Goal: Task Accomplishment & Management: Complete application form

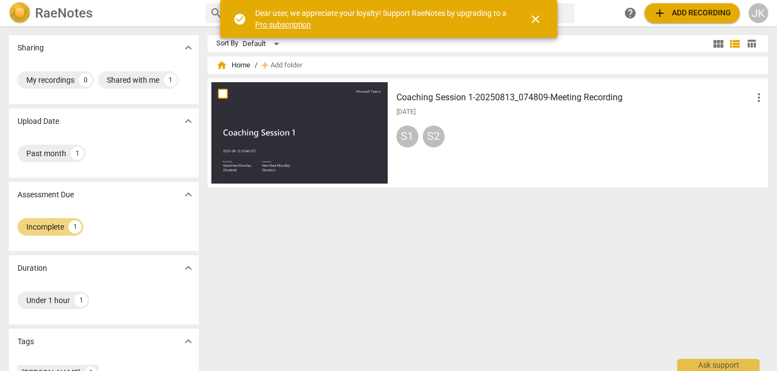
click at [315, 59] on div "home Home / add Add folder" at bounding box center [487, 65] width 543 height 18
click at [534, 15] on span "close" at bounding box center [535, 19] width 13 height 13
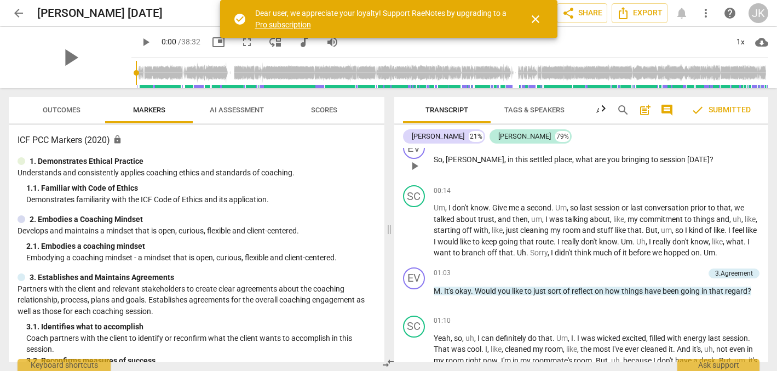
scroll to position [16, 0]
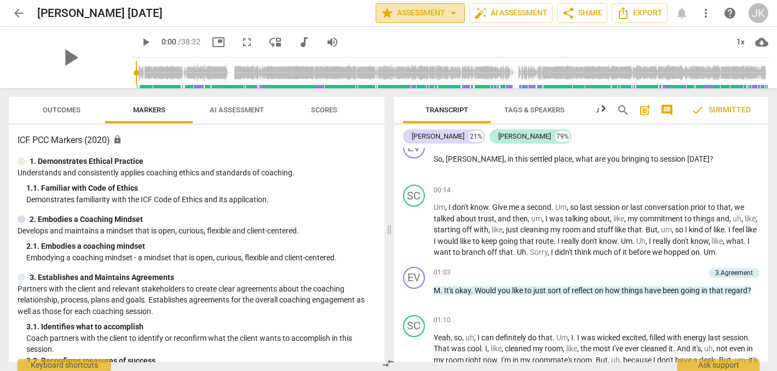
click at [450, 10] on span "arrow_drop_down" at bounding box center [453, 13] width 13 height 13
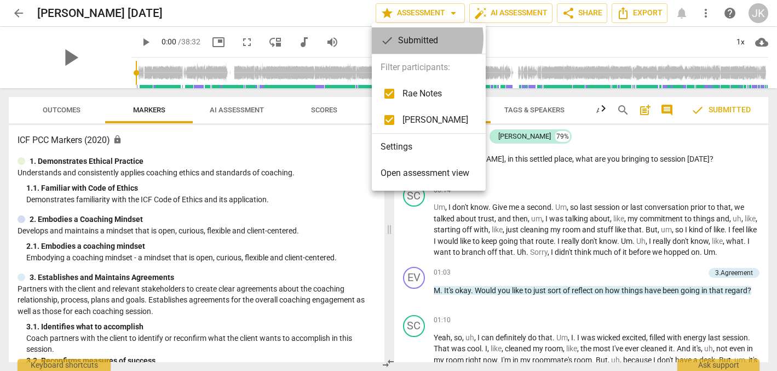
click at [419, 38] on div "check Submitted" at bounding box center [429, 40] width 114 height 26
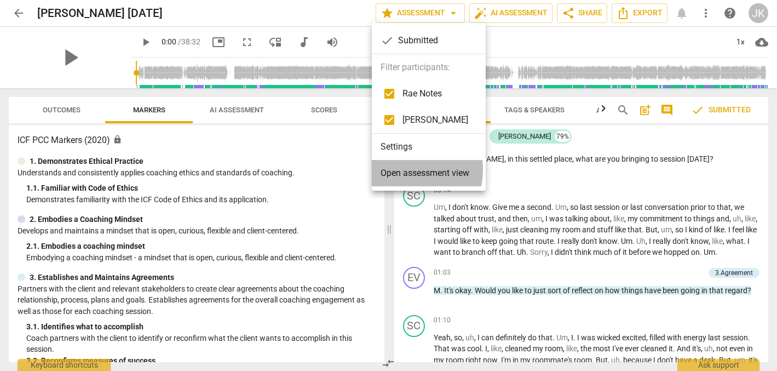
click at [392, 169] on span "Open assessment view" at bounding box center [424, 172] width 89 height 13
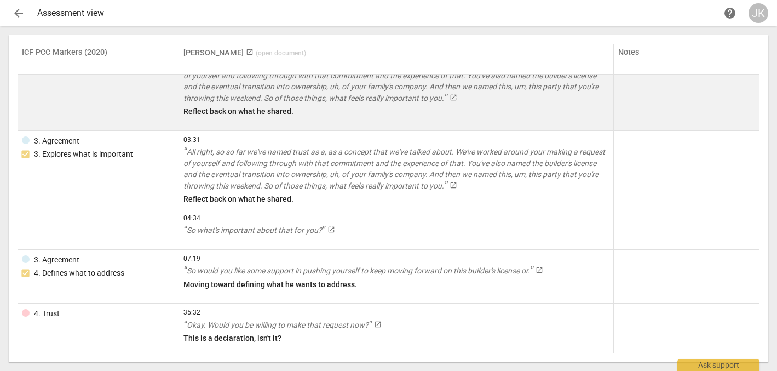
scroll to position [78, 0]
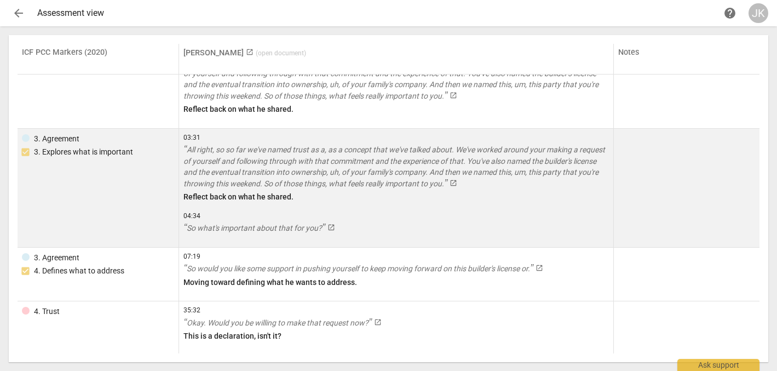
click at [183, 135] on span "03:31" at bounding box center [395, 137] width 425 height 9
click at [183, 193] on p "Reflect back on what he shared." at bounding box center [395, 196] width 425 height 11
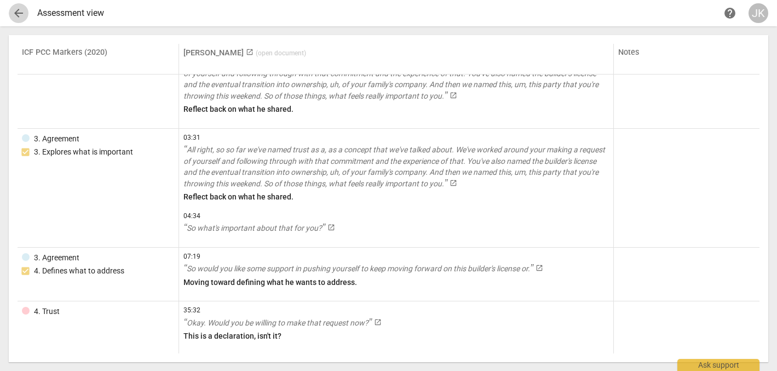
click at [18, 13] on span "arrow_back" at bounding box center [18, 13] width 13 height 13
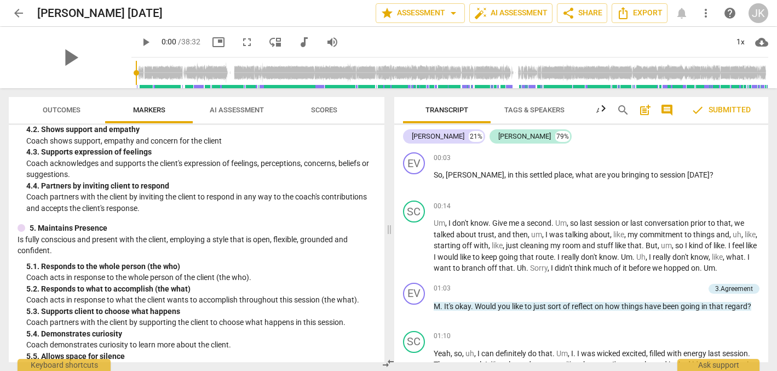
scroll to position [414, 0]
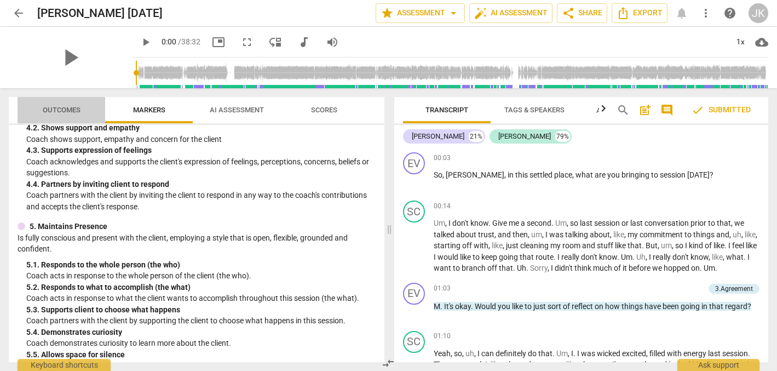
click at [55, 107] on span "Outcomes" at bounding box center [62, 110] width 38 height 8
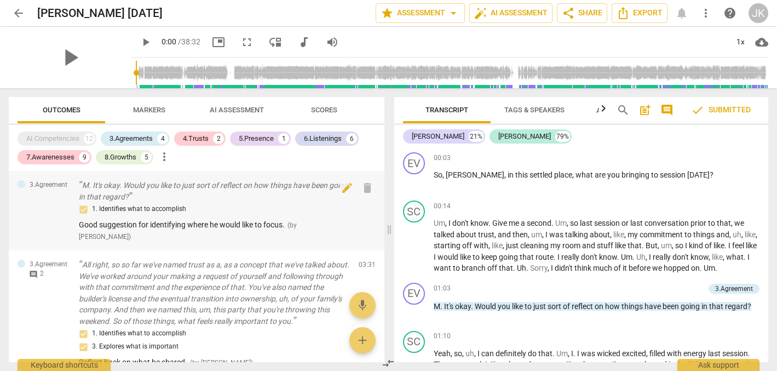
click at [83, 180] on p "M. It's okay. Would you like to just sort of reflect on how things have been go…" at bounding box center [214, 191] width 271 height 22
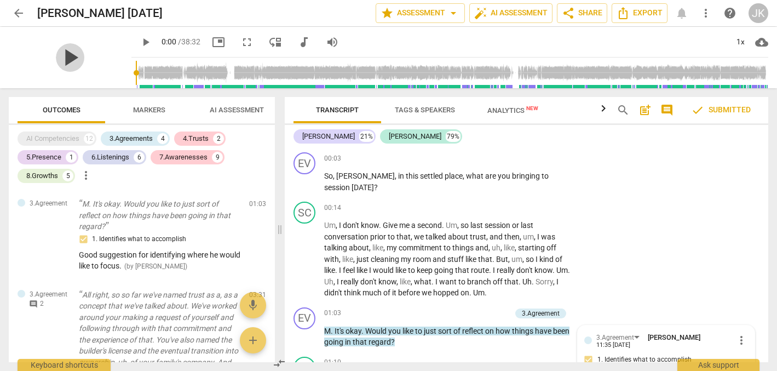
click at [60, 55] on span "play_arrow" at bounding box center [70, 57] width 28 height 28
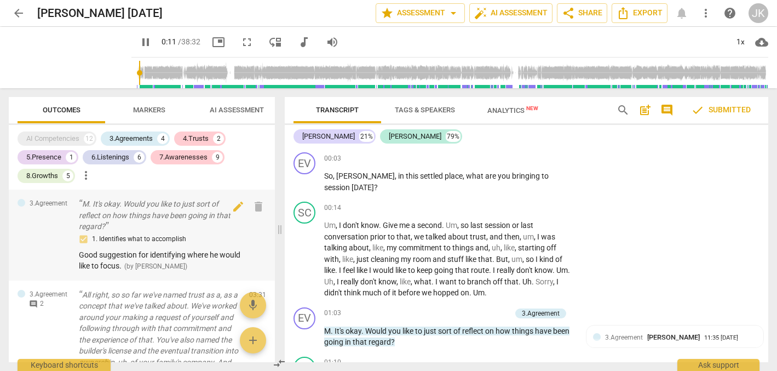
click at [82, 235] on div "1. Identifies what to accomplish" at bounding box center [159, 239] width 161 height 13
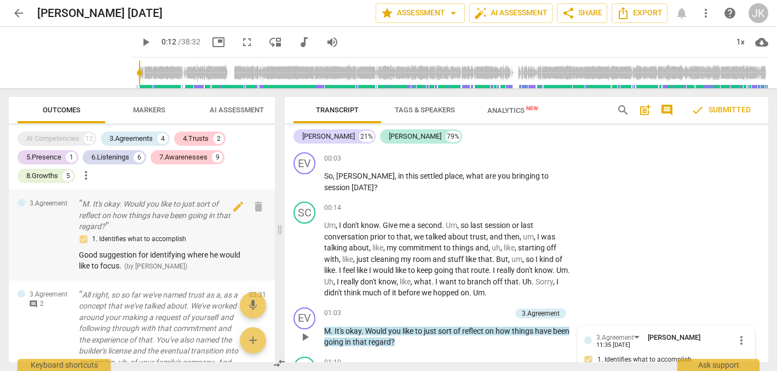
click at [83, 201] on p "M. It's okay. Would you like to just sort of reflect on how things have been go…" at bounding box center [159, 215] width 161 height 34
click at [304, 331] on span "play_arrow" at bounding box center [304, 336] width 13 height 13
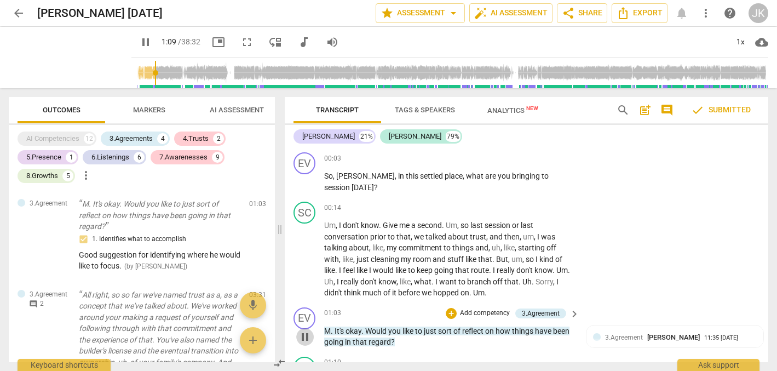
click at [304, 330] on span "pause" at bounding box center [304, 336] width 13 height 13
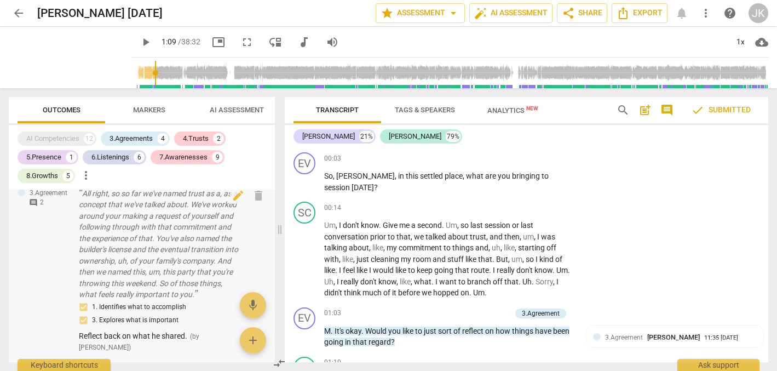
scroll to position [97, 0]
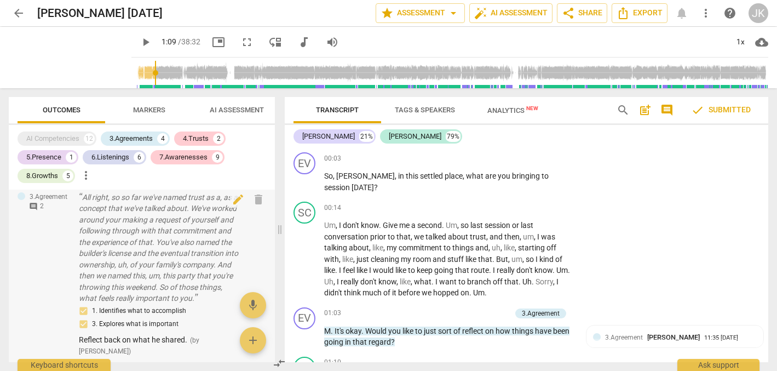
click at [33, 202] on span "comment" at bounding box center [33, 206] width 9 height 9
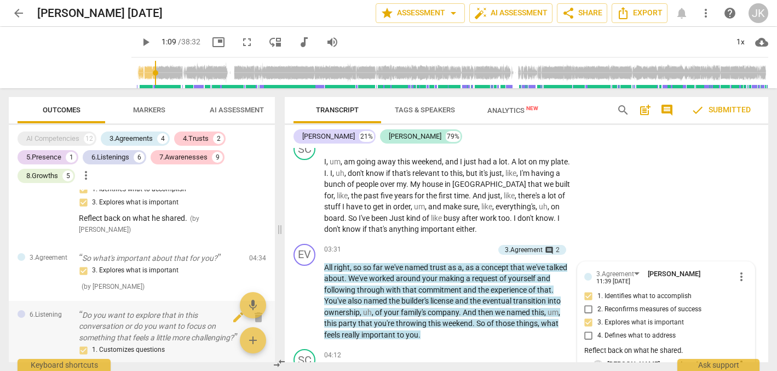
scroll to position [225, 0]
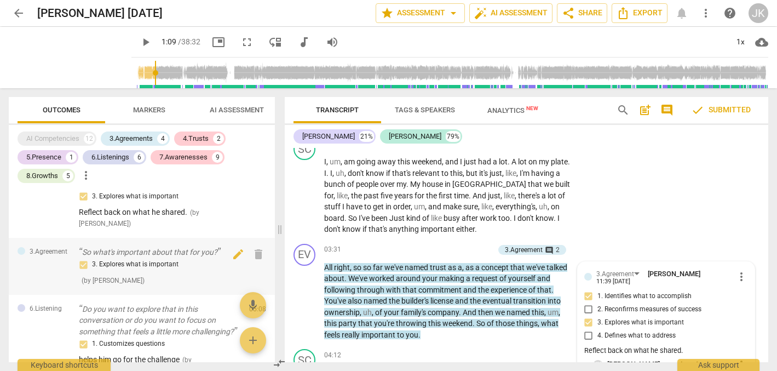
click at [84, 255] on p "So what's important about that for you?" at bounding box center [159, 251] width 161 height 11
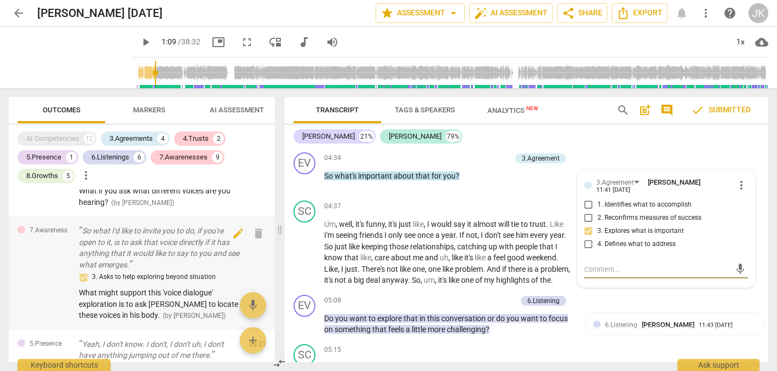
scroll to position [1454, 0]
click at [78, 226] on div "7.Awareness So what I'd like to invite you to do, if you're open to it, is to a…" at bounding box center [142, 275] width 266 height 113
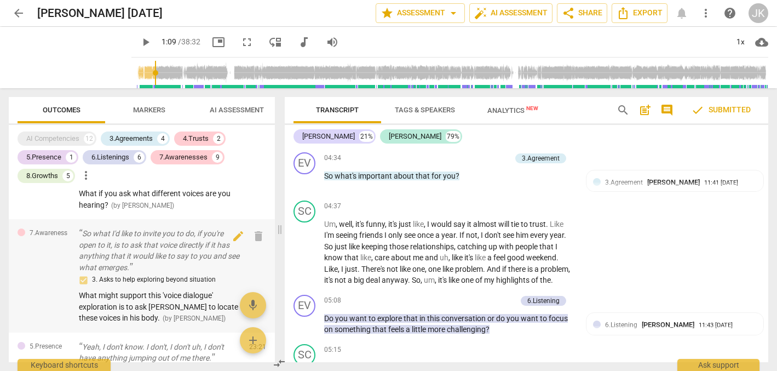
click at [84, 228] on p "So what I'd like to invite you to do, if you're open to it, is to ask that voic…" at bounding box center [159, 250] width 161 height 45
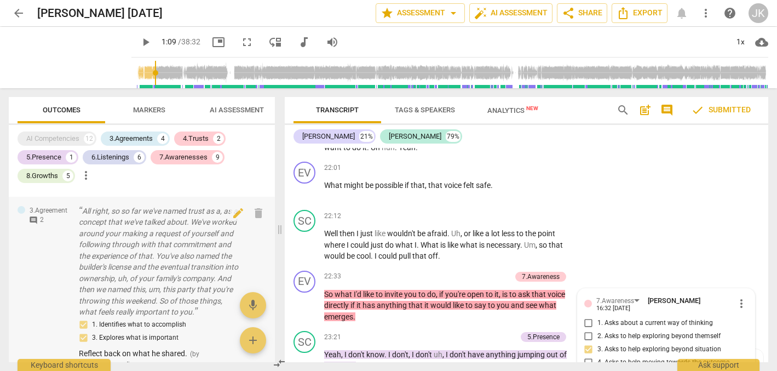
scroll to position [81, 0]
click at [80, 209] on p "All right, so so far we've named trust as a, as a concept that we've talked abo…" at bounding box center [159, 264] width 161 height 112
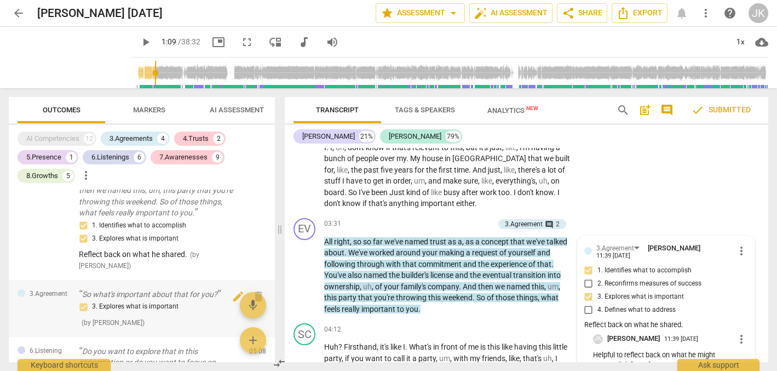
scroll to position [178, 0]
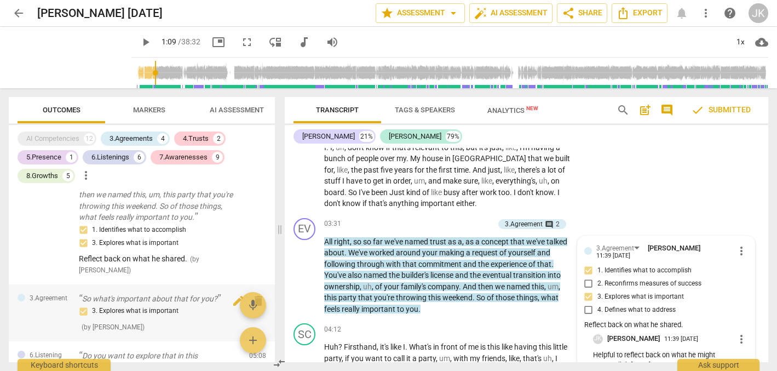
click at [81, 303] on p "So what's important about that for you?" at bounding box center [159, 298] width 161 height 11
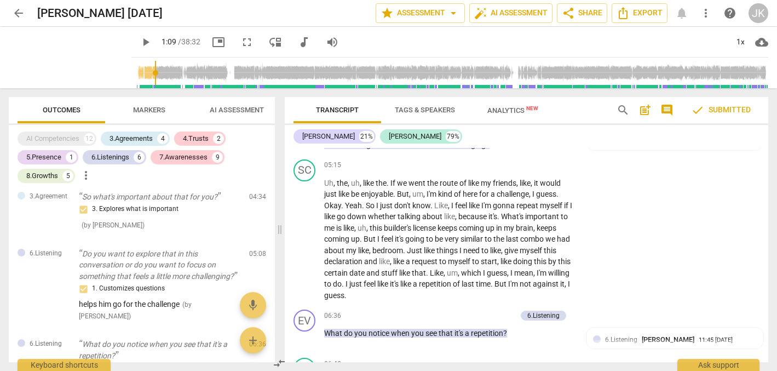
scroll to position [301, 0]
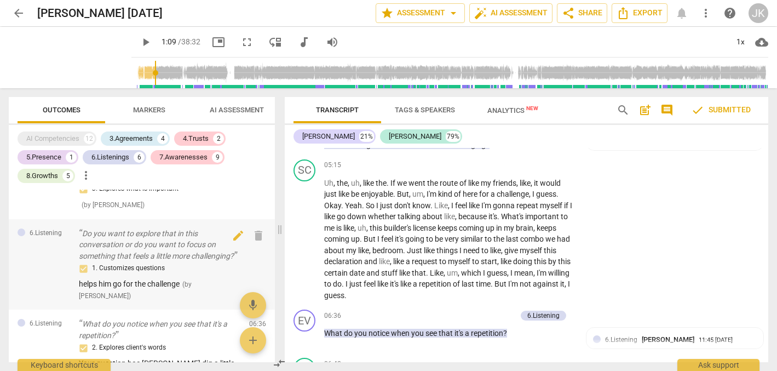
click at [85, 235] on p "Do you want to explore that in this conversation or do you want to focus on som…" at bounding box center [159, 245] width 161 height 34
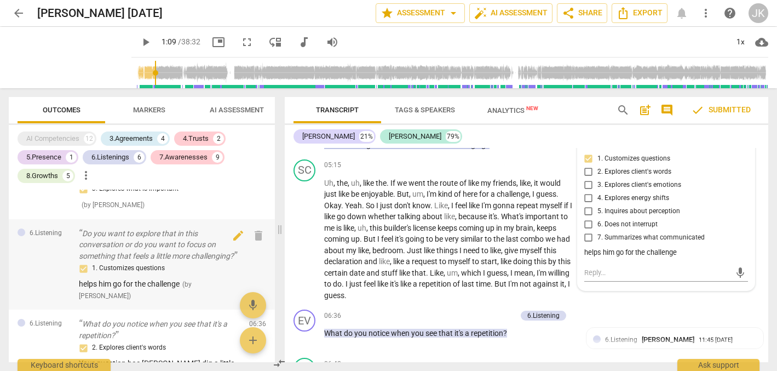
click at [85, 235] on p "Do you want to explore that in this conversation or do you want to focus on som…" at bounding box center [159, 245] width 161 height 34
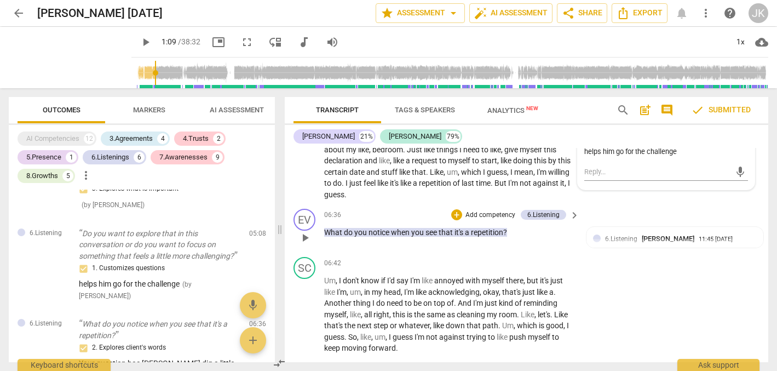
scroll to position [1054, 0]
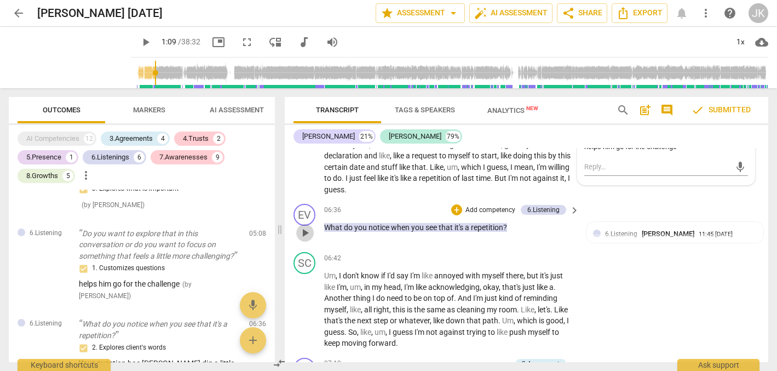
click at [305, 226] on span "play_arrow" at bounding box center [304, 232] width 13 height 13
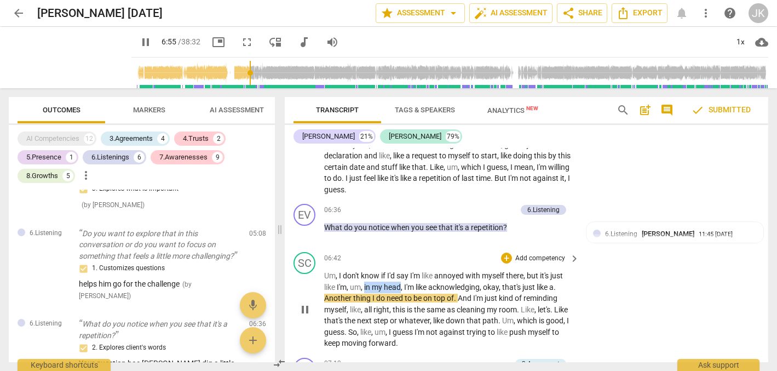
drag, startPoint x: 365, startPoint y: 276, endPoint x: 403, endPoint y: 277, distance: 37.8
click at [403, 277] on p "Um , I don't know if I'd say I'm like annoyed with myself there , but it's just…" at bounding box center [449, 309] width 250 height 79
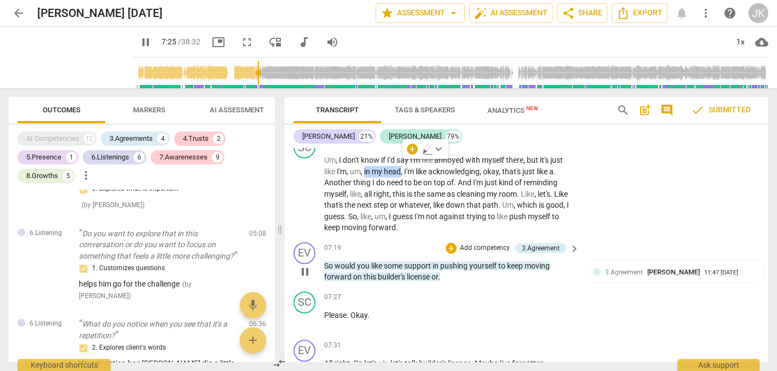
scroll to position [1174, 0]
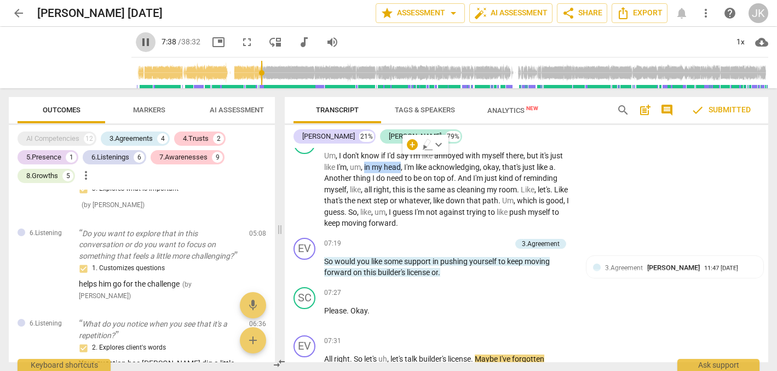
click at [139, 42] on span "pause" at bounding box center [145, 42] width 13 height 13
type input "459"
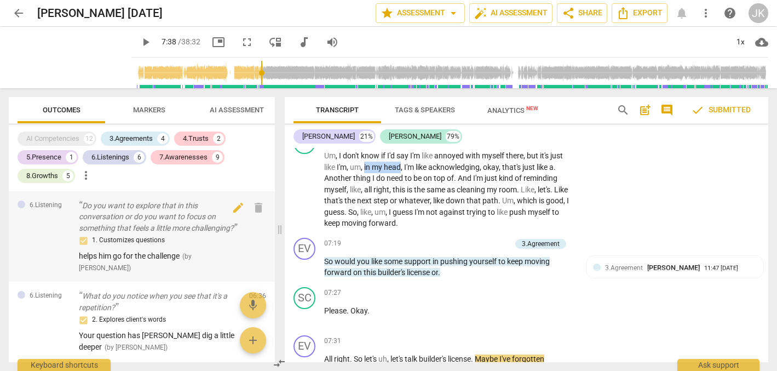
scroll to position [338, 0]
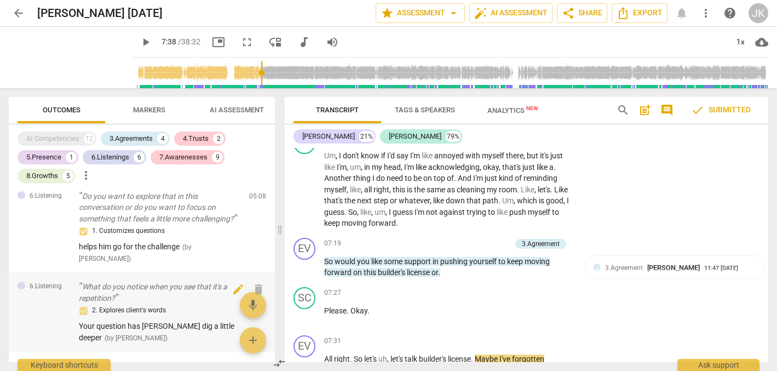
click at [82, 301] on p "What do you notice when you see that it's a repetition?" at bounding box center [159, 292] width 161 height 22
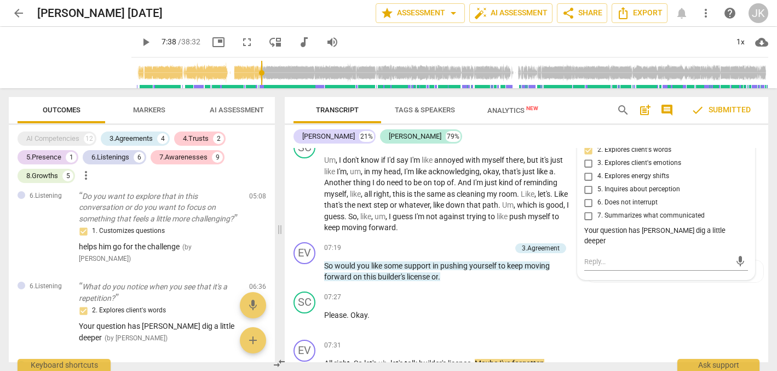
scroll to position [1170, 0]
click at [584, 255] on textarea at bounding box center [657, 260] width 146 height 10
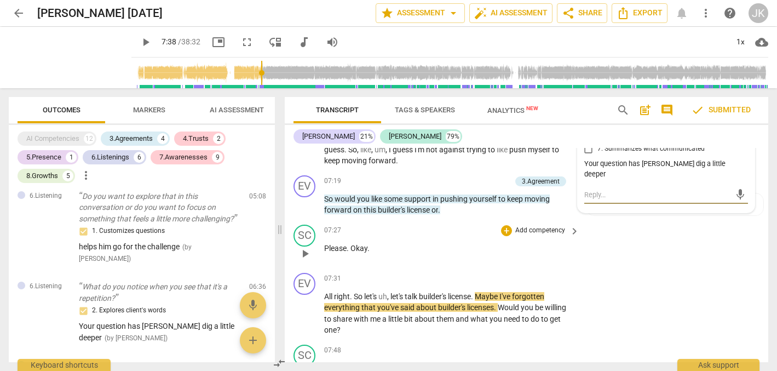
scroll to position [1239, 0]
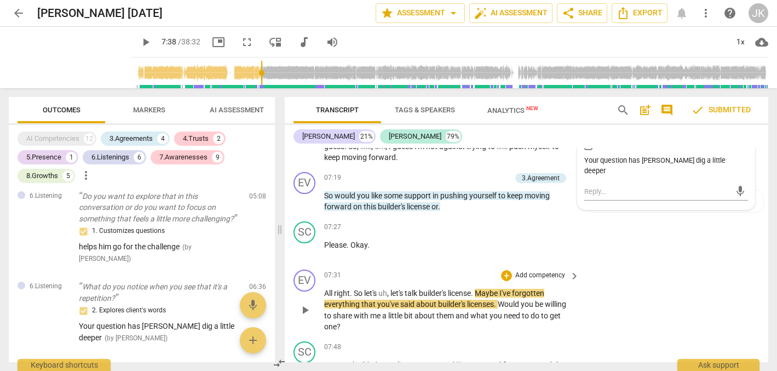
click at [325, 288] on span "All" at bounding box center [329, 292] width 10 height 9
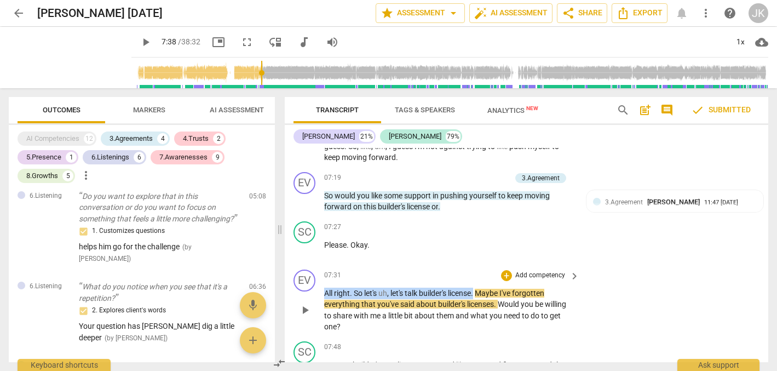
drag, startPoint x: 325, startPoint y: 281, endPoint x: 478, endPoint y: 282, distance: 153.3
click at [478, 287] on p "All right . So let's uh , let's talk builder's license . Maybe I've forgotten e…" at bounding box center [449, 309] width 250 height 45
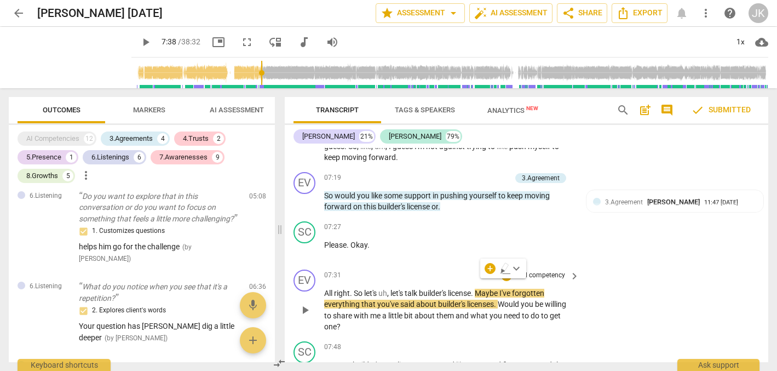
click at [490, 288] on span "Maybe" at bounding box center [487, 292] width 25 height 9
click at [487, 288] on span "Maybe" at bounding box center [487, 292] width 25 height 9
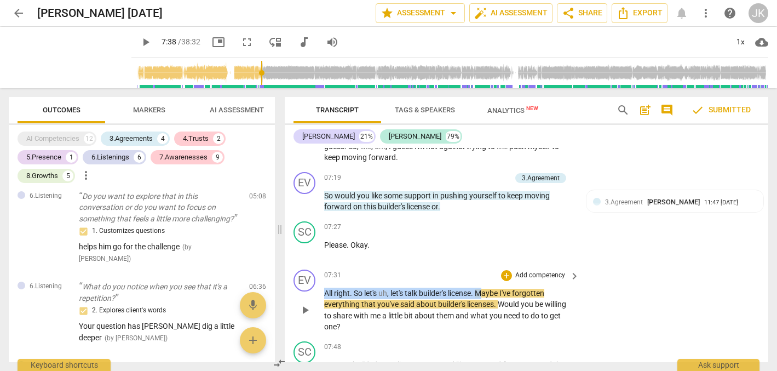
drag, startPoint x: 325, startPoint y: 281, endPoint x: 486, endPoint y: 278, distance: 161.0
click at [486, 287] on p "All right . So let's uh , let's talk builder's license . Maybe I've forgotten e…" at bounding box center [449, 309] width 250 height 45
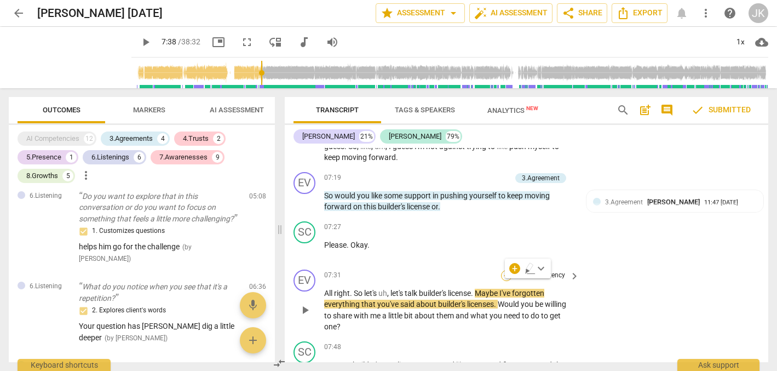
click at [504, 270] on div "+" at bounding box center [506, 275] width 11 height 11
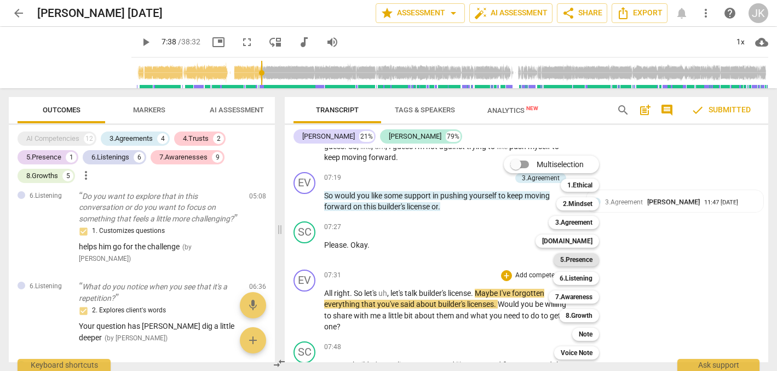
click at [586, 256] on b "5.Presence" at bounding box center [576, 259] width 32 height 13
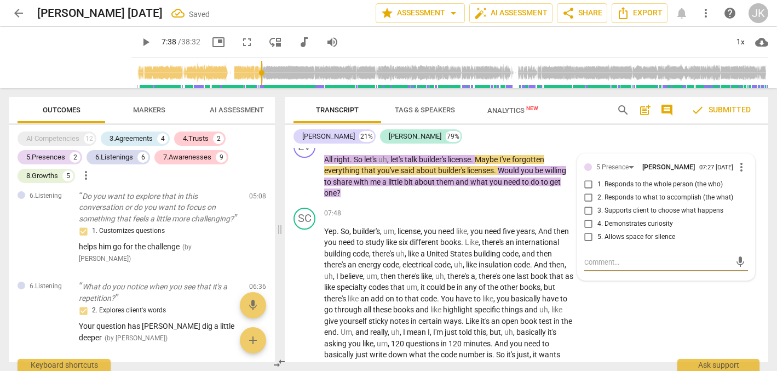
scroll to position [561, 0]
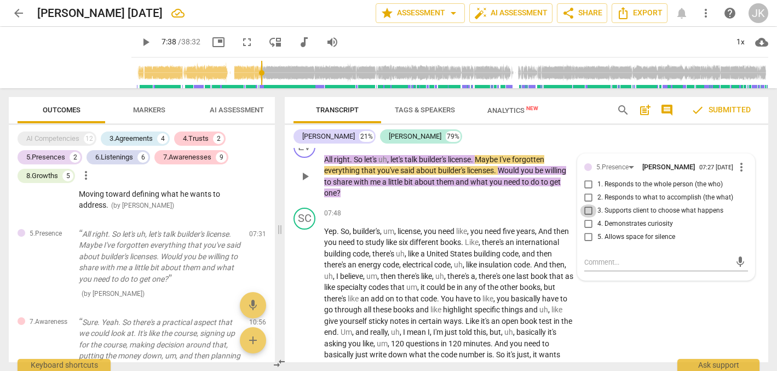
click at [585, 204] on input "3. Supports client to choose what happens" at bounding box center [589, 210] width 18 height 13
checkbox input "true"
click at [584, 257] on textarea at bounding box center [657, 262] width 146 height 10
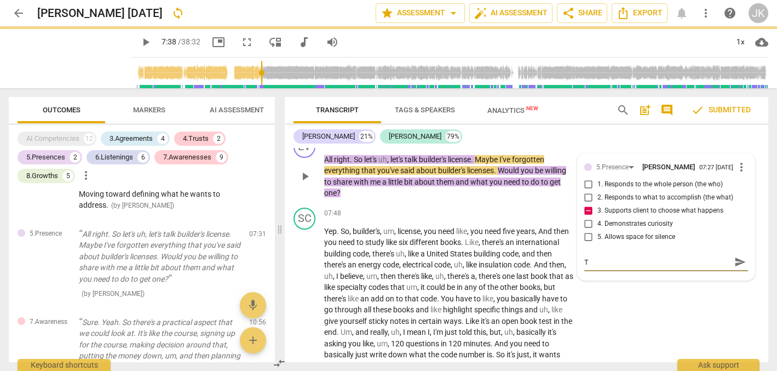
type textarea "T"
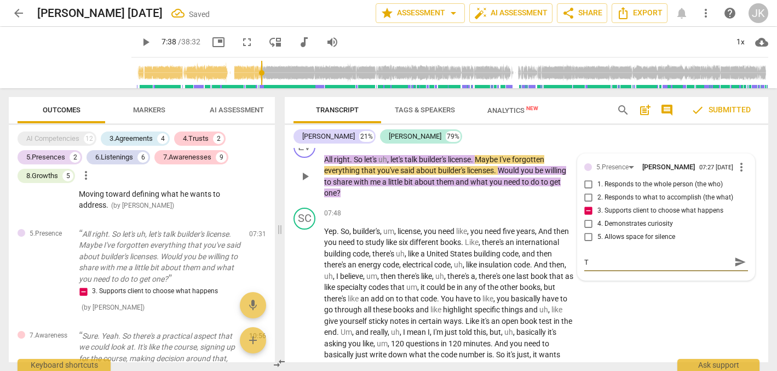
type textarea "Th"
type textarea "Thi"
type textarea "This"
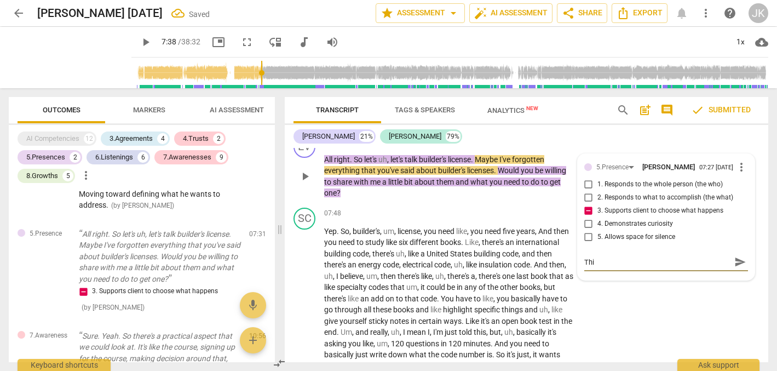
type textarea "This"
type textarea "This q"
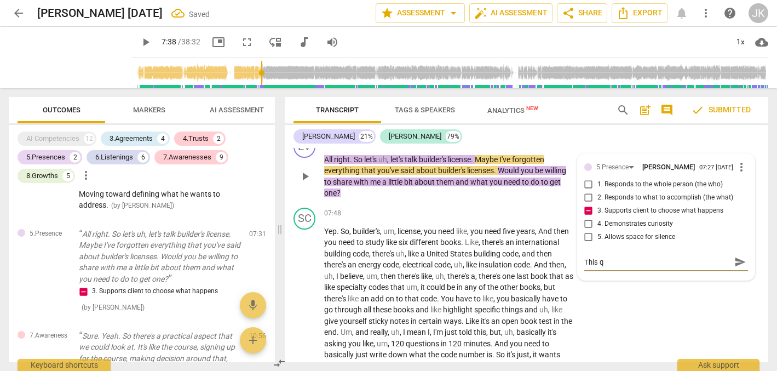
type textarea "This qu"
type textarea "This que"
type textarea "This ques"
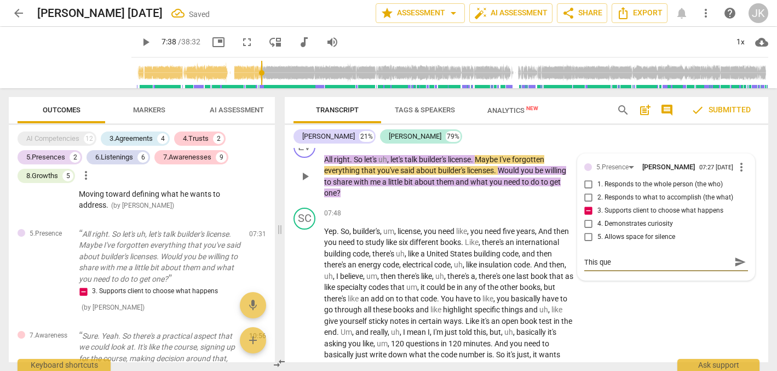
type textarea "This ques"
type textarea "This quest"
type textarea "This questi"
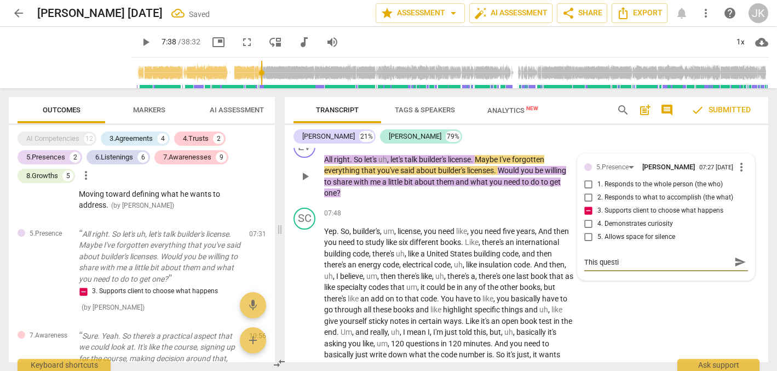
type textarea "This questio"
type textarea "This question"
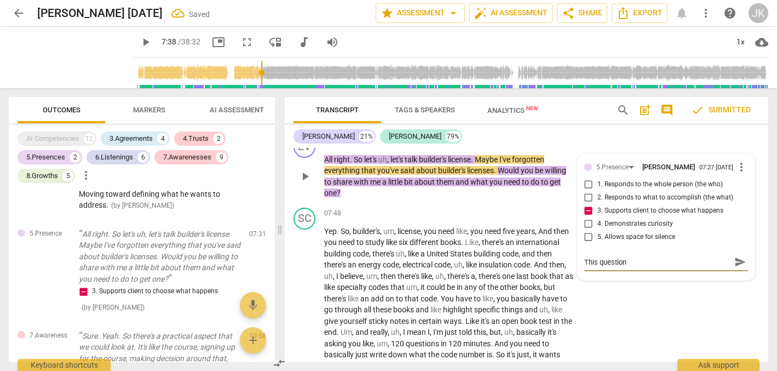
type textarea "This question"
type textarea "This question i"
type textarea "This question is"
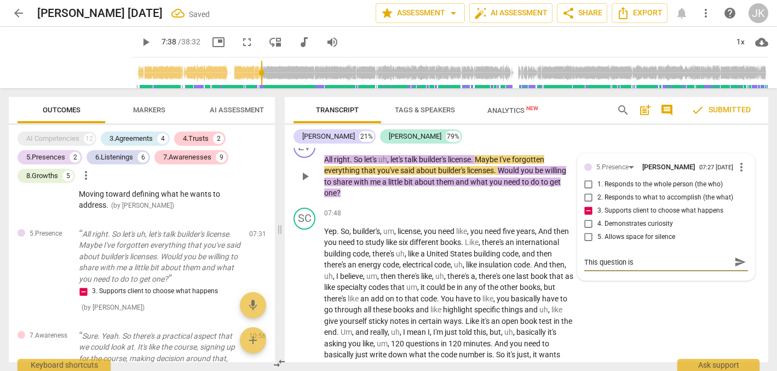
type textarea "This question is"
type textarea "This question is v"
type textarea "This question is ve"
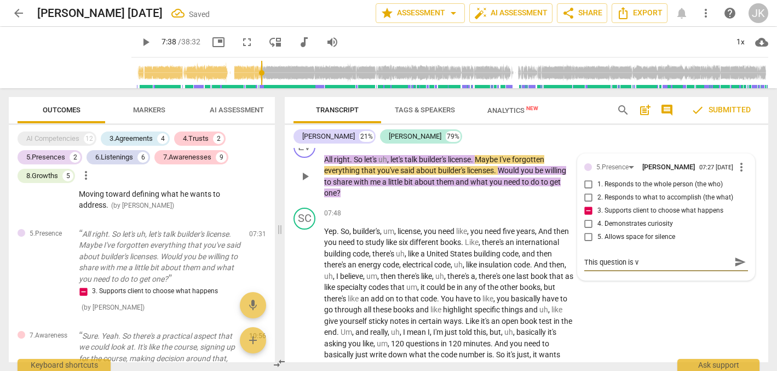
type textarea "This question is ve"
type textarea "This question is ver"
type textarea "This question is very"
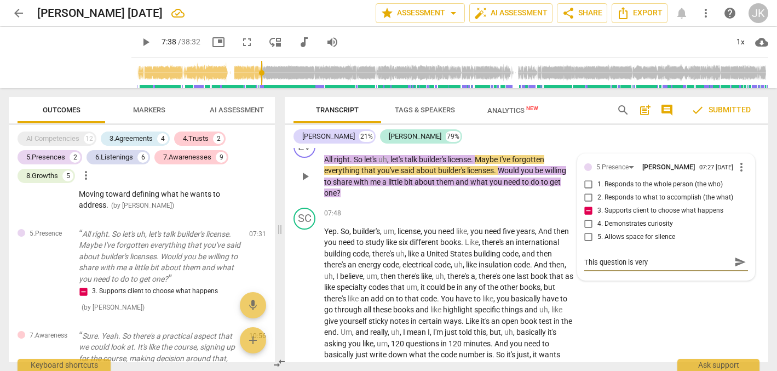
type textarea "This question is very"
type textarea "This question is very t"
type textarea "This question is very ta"
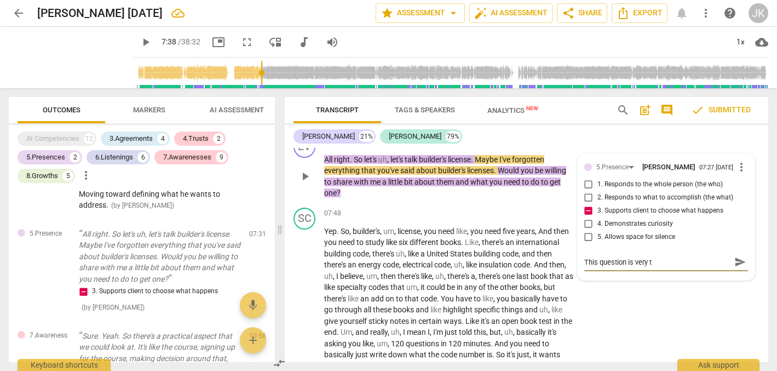
type textarea "This question is very ta"
type textarea "This question is very tar"
type textarea "This question is very targ"
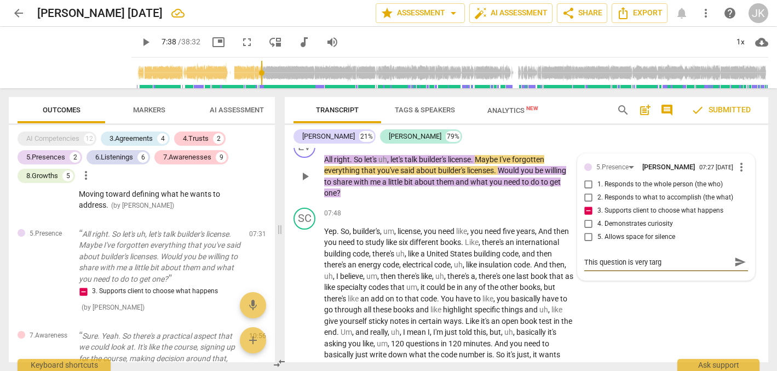
type textarea "This question is very targe"
type textarea "This question is very target"
type textarea "This question is very targete"
type textarea "This question is very targeted"
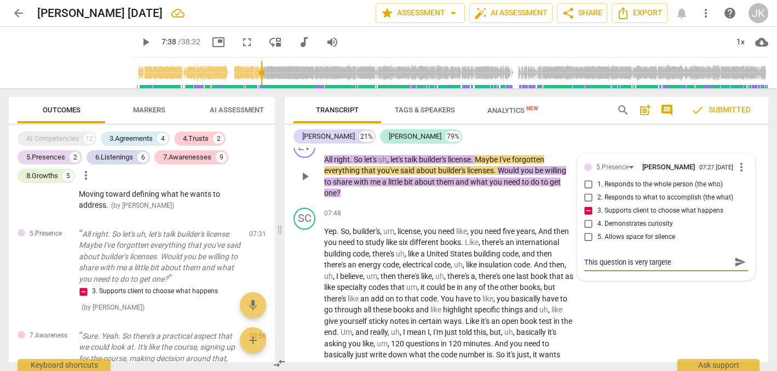
type textarea "This question is very targeted"
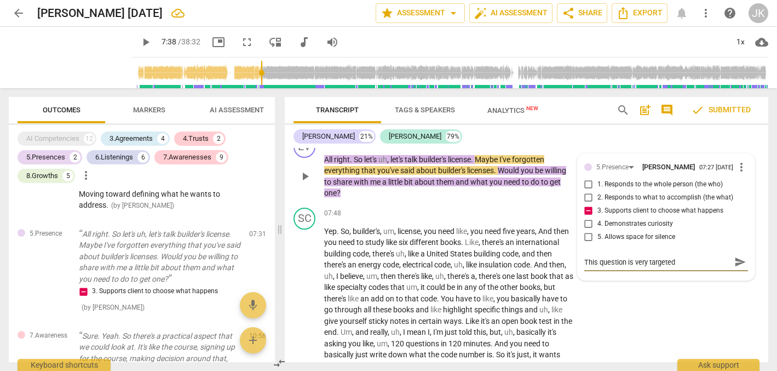
type textarea "This question is very targeted."
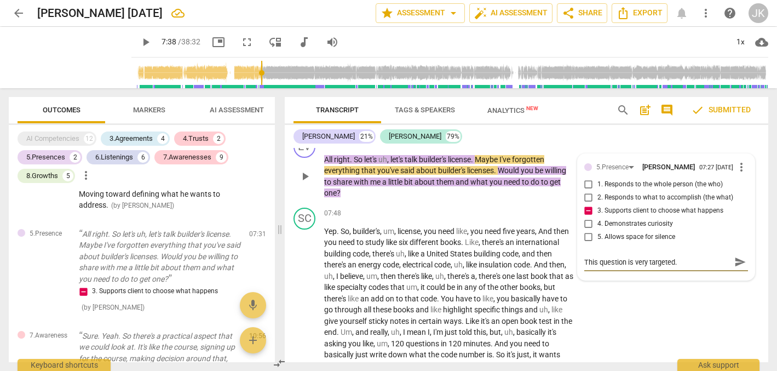
type textarea "This question is very targeted."
type textarea "This question is very targeted. W"
type textarea "This question is very targeted. Wh"
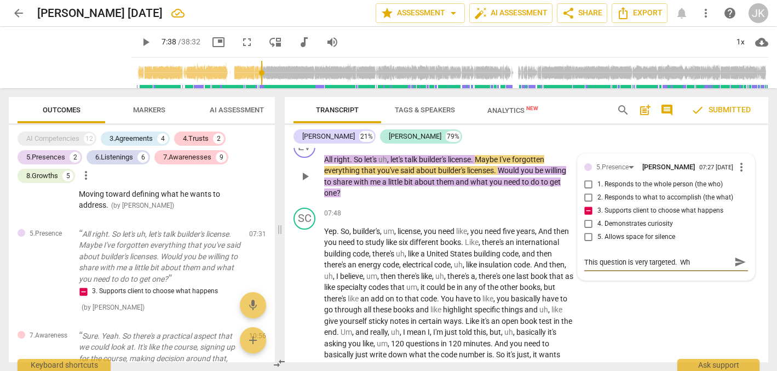
type textarea "This question is very targeted. Wha"
type textarea "This question is very targeted. What"
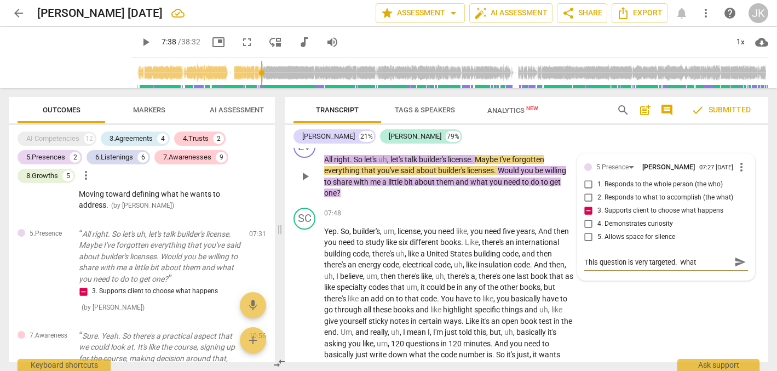
type textarea "This question is very targeted. What"
type textarea "This question is very targeted. What q"
type textarea "This question is very targeted. What qu"
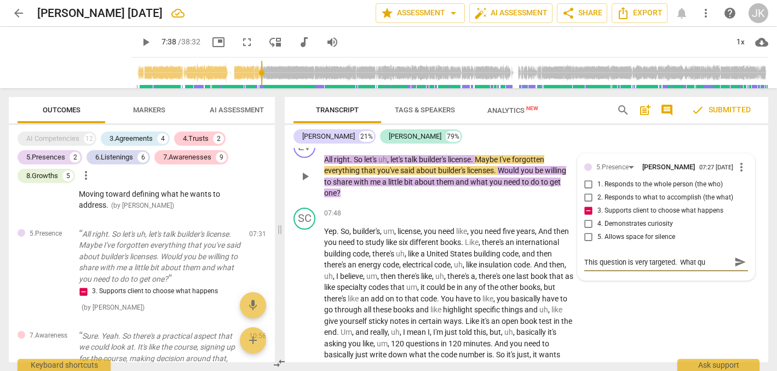
type textarea "This question is very targeted. What que"
type textarea "This question is very targeted. What ques"
type textarea "This question is very targeted. What quest"
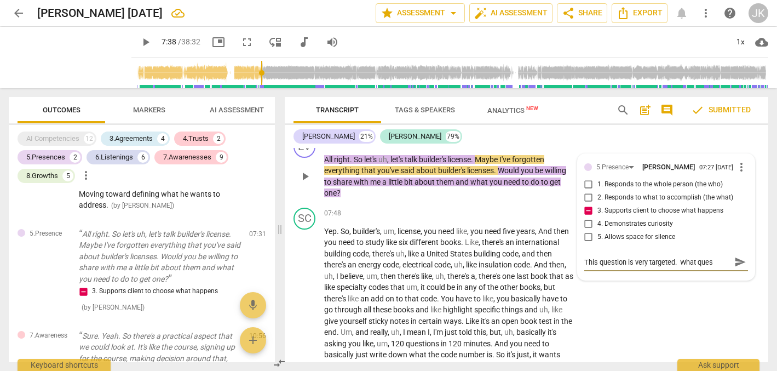
type textarea "This question is very targeted. What quest"
type textarea "This question is very targeted. What questi"
type textarea "This question is very targeted. What questio"
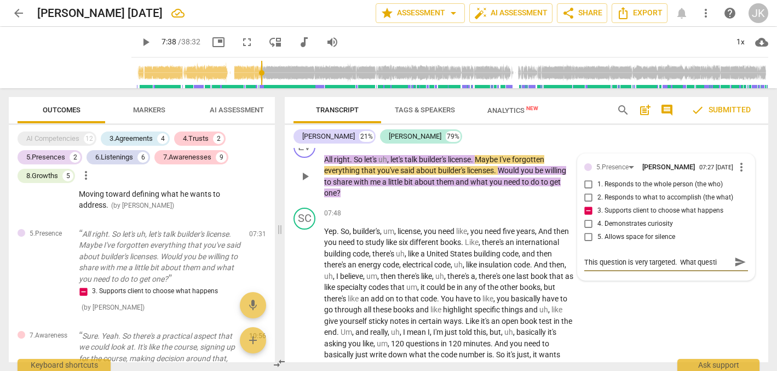
type textarea "This question is very targeted. What questio"
type textarea "This question is very targeted. What question"
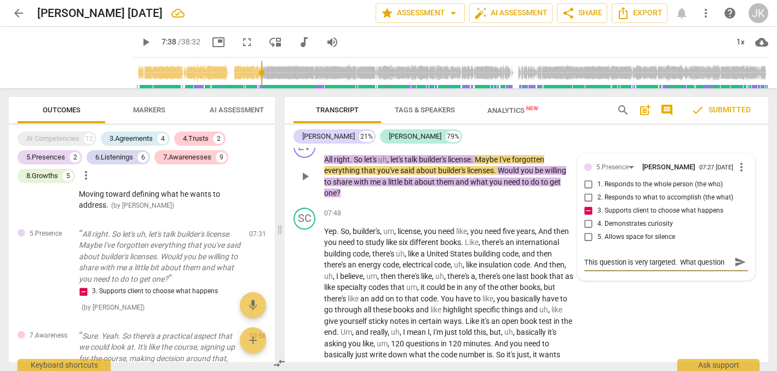
type textarea "This question is very targeted. What question"
type textarea "This question is very targeted. What question w"
type textarea "This question is very targeted. What question wo"
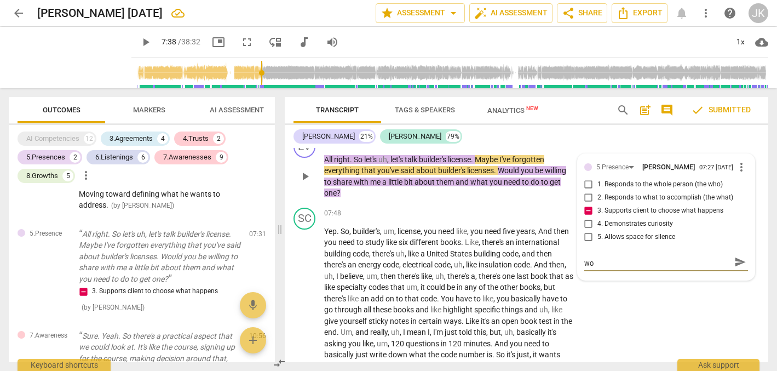
type textarea "This question is very targeted. What question wou"
type textarea "This question is very targeted. What question woul"
type textarea "This question is very targeted. What question would"
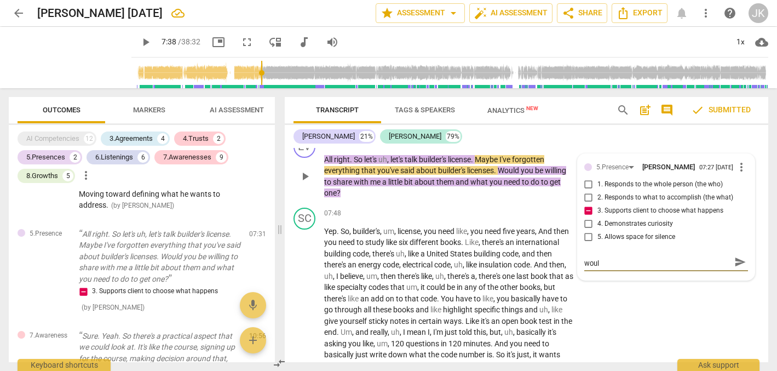
type textarea "This question is very targeted. What question would"
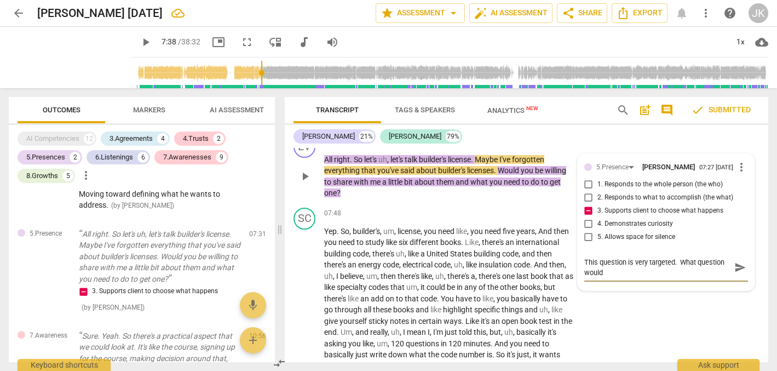
scroll to position [0, 0]
type textarea "This question is very targeted. What question would"
type textarea "This question is very targeted. What question would g"
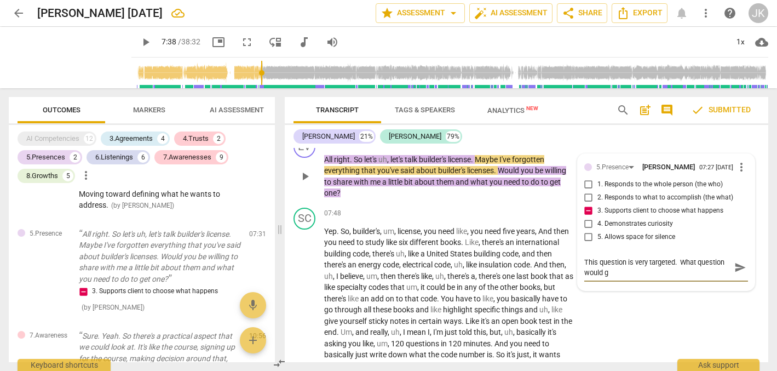
type textarea "This question is very targeted. What question would gu"
type textarea "This question is very targeted. What question would gup"
type textarea "This question is very targeted. What question would gupp"
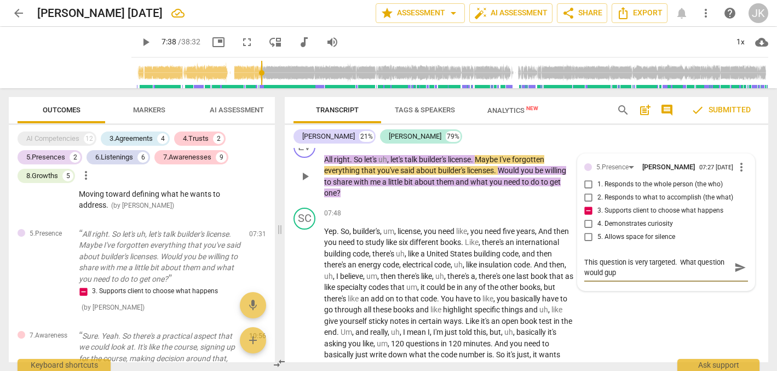
type textarea "This question is very targeted. What question would gupp"
type textarea "This question is very targeted. What question would guppo"
type textarea "This question is very targeted. What question would guppor"
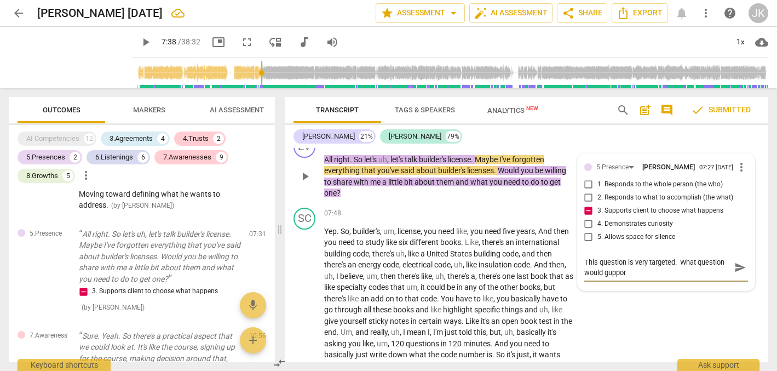
type textarea "This question is very targeted. What question would gupport"
type textarea "This question is very targeted. What question would gupport y"
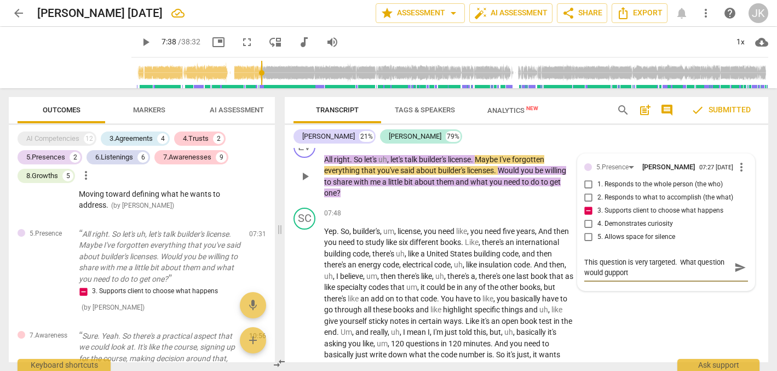
type textarea "This question is very targeted. What question would gupport y"
type textarea "This question is very targeted. What question would gupport yo"
type textarea "This question is very targeted. What question would gupport you"
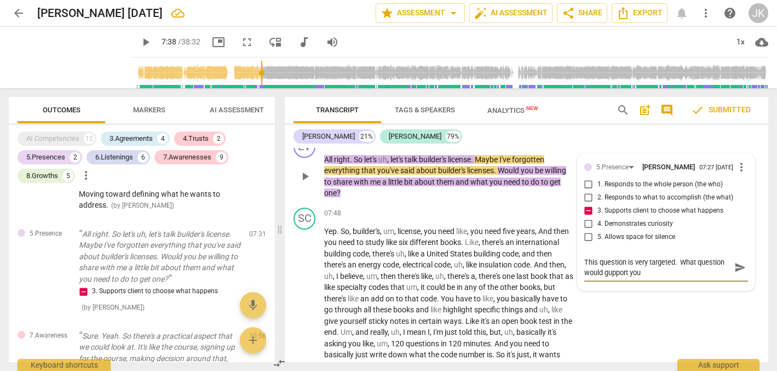
type textarea "This question is very targeted. What question would gupport yo"
type textarea "This question is very targeted. What question would gupport y"
type textarea "This question is very targeted. What question would gupport"
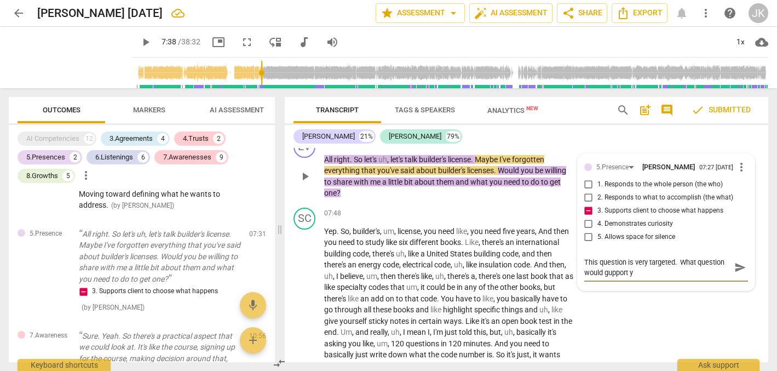
type textarea "This question is very targeted. What question would gupport"
type textarea "This question is very targeted. What question would guppor"
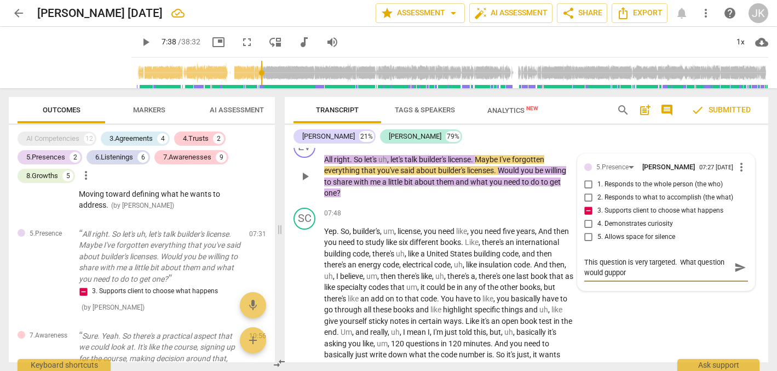
type textarea "This question is very targeted. What question would guppo"
type textarea "This question is very targeted. What question would gupp"
type textarea "This question is very targeted. What question would gup"
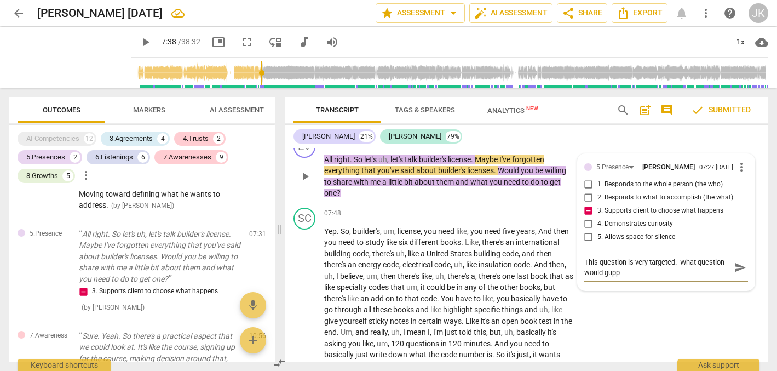
type textarea "This question is very targeted. What question would gup"
type textarea "This question is very targeted. What question would gu"
type textarea "This question is very targeted. What question would g"
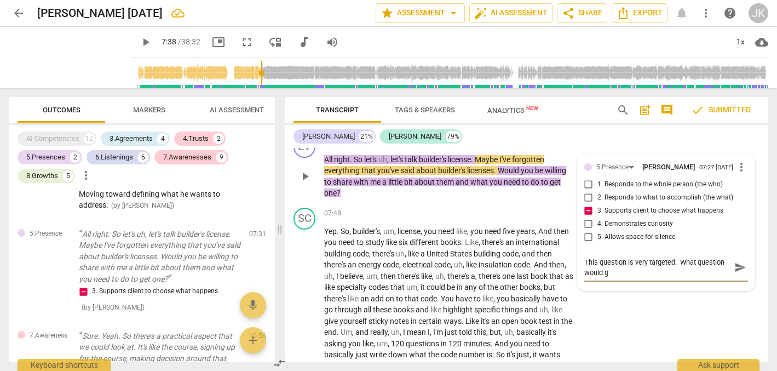
type textarea "This question is very targeted. What question would"
type textarea "This question is very targeted. What question would s"
type textarea "This question is very targeted. What question would su"
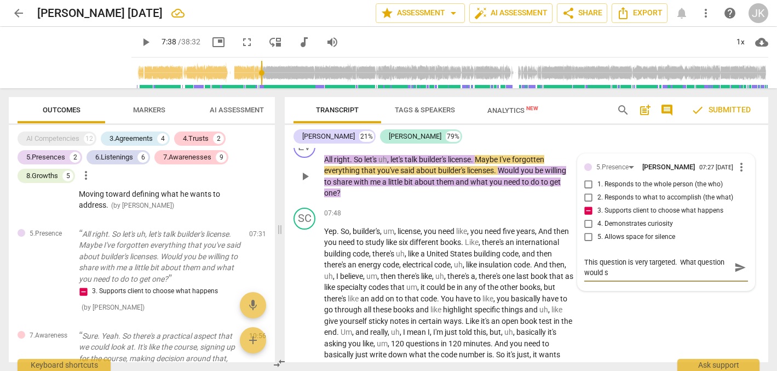
type textarea "This question is very targeted. What question would su"
type textarea "This question is very targeted. What question would sup"
type textarea "This question is very targeted. What question would supp"
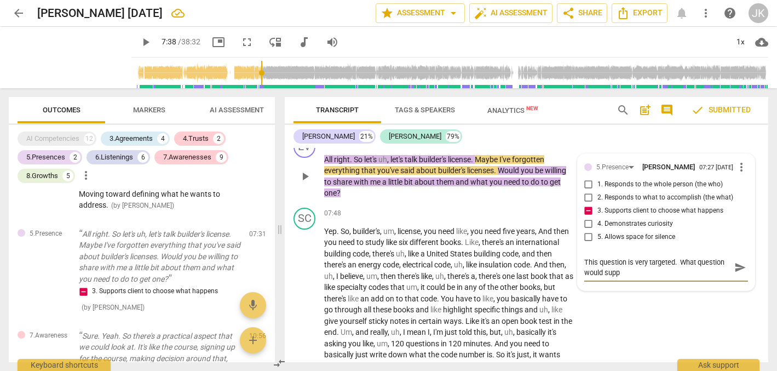
type textarea "This question is very targeted. What question would suppo"
type textarea "This question is very targeted. What question would suppor"
type textarea "This question is very targeted. What question would support"
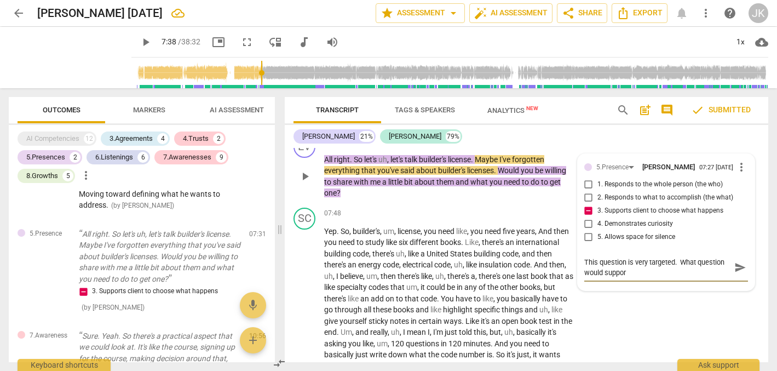
type textarea "This question is very targeted. What question would support"
type textarea "This question is very targeted. What question would support y"
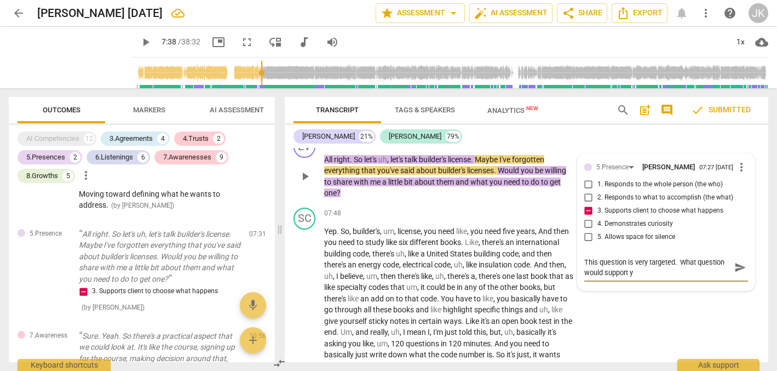
type textarea "This question is very targeted. What question would support yo"
type textarea "This question is very targeted. What question would support you"
type textarea "This question is very targeted. What question would support your"
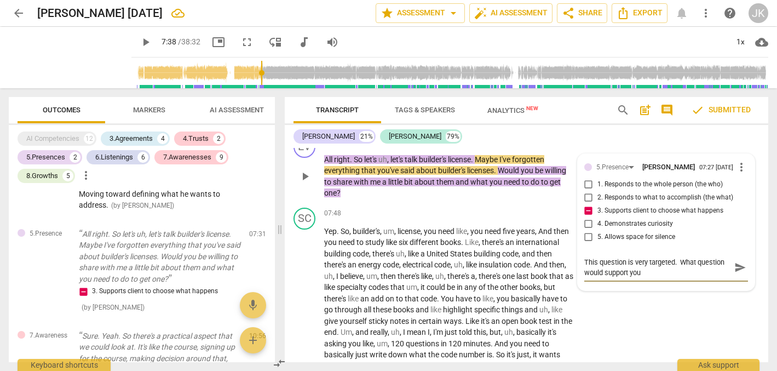
type textarea "This question is very targeted. What question would support your"
type textarea "This question is very targeted. What question would support you"
type textarea "This question is very targeted. What question would support yo"
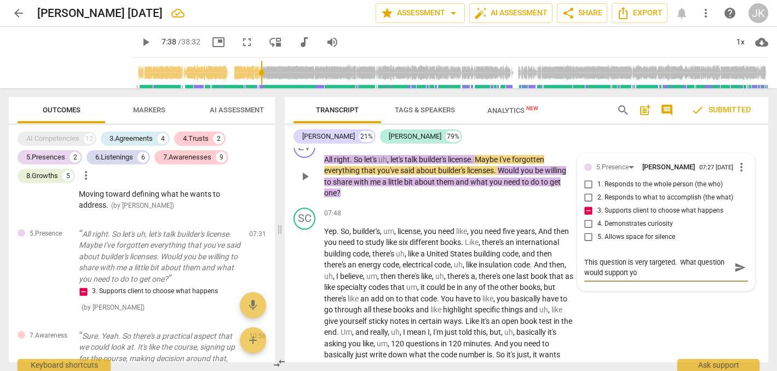
type textarea "This question is very targeted. What question would support y"
type textarea "This question is very targeted. What question would support"
type textarea "This question is very targeted. What question would support S"
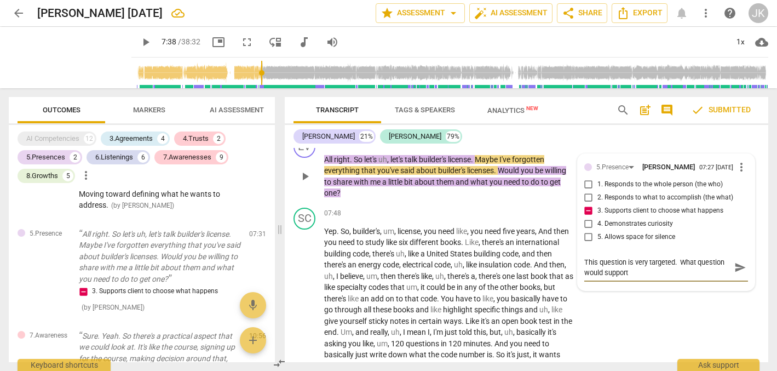
type textarea "This question is very targeted. What question would support S"
type textarea "This question is very targeted. What question would support Sc"
type textarea "This question is very targeted. What question would support Sco"
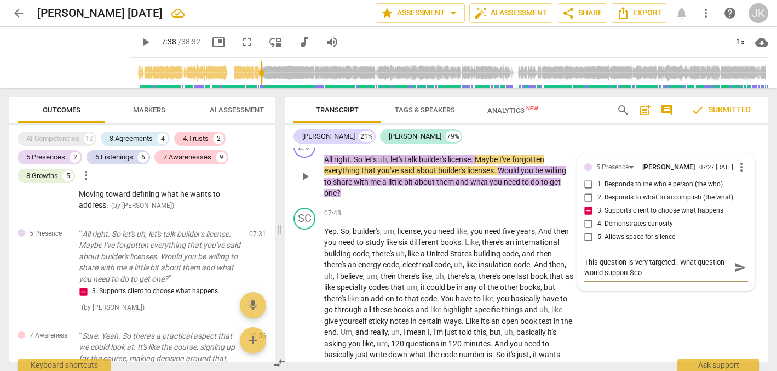
type textarea "This question is very targeted. What question would support Scot"
type textarea "This question is very targeted. What question would support Scott"
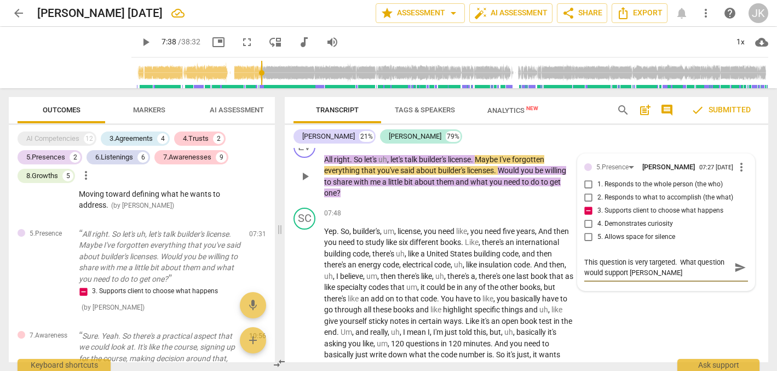
type textarea "This question is very targeted. What question would support Scott"
type textarea "This question is very targeted. What question would support Scott t"
click at [673, 257] on textarea "This question is very targeted. What question would support Scott to" at bounding box center [657, 267] width 146 height 21
drag, startPoint x: 656, startPoint y: 277, endPoint x: 603, endPoint y: 278, distance: 52.6
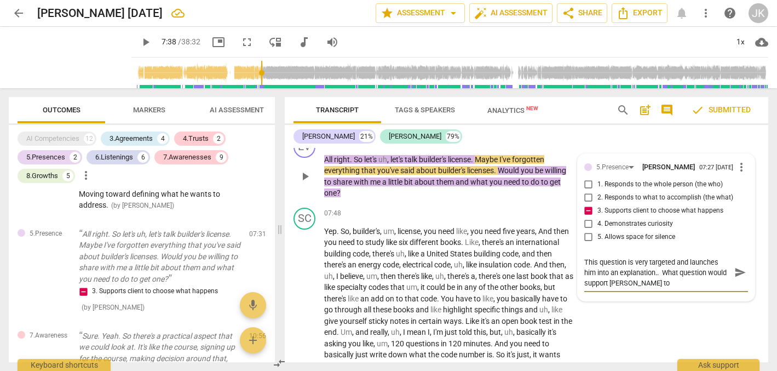
click at [603, 278] on textarea "This question is very targeted and launches him into an explanation.. What ques…" at bounding box center [657, 272] width 146 height 31
click at [406, 207] on div "07:48 + Add competency keyboard_arrow_right" at bounding box center [452, 213] width 256 height 12
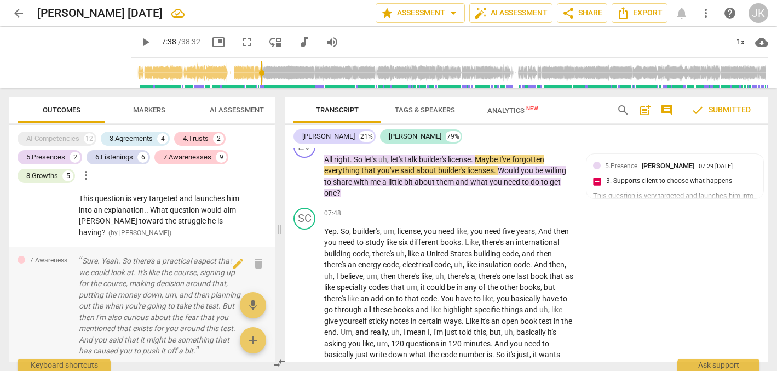
scroll to position [668, 0]
click at [83, 268] on p "Sure. Yeah. So there's a practical aspect that we could look at. It's like the …" at bounding box center [159, 306] width 161 height 101
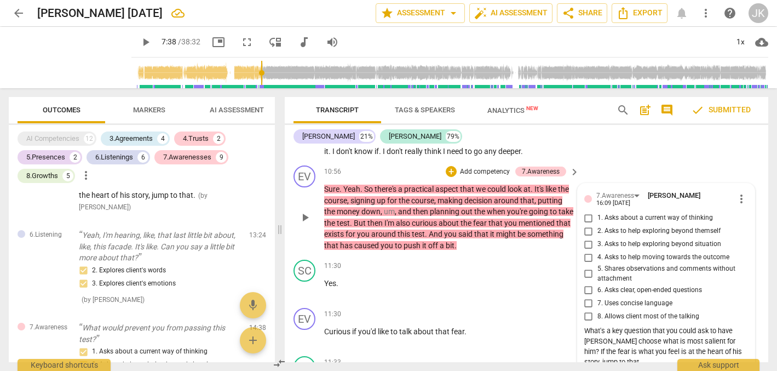
scroll to position [1813, 0]
click at [450, 165] on div "+" at bounding box center [451, 170] width 11 height 11
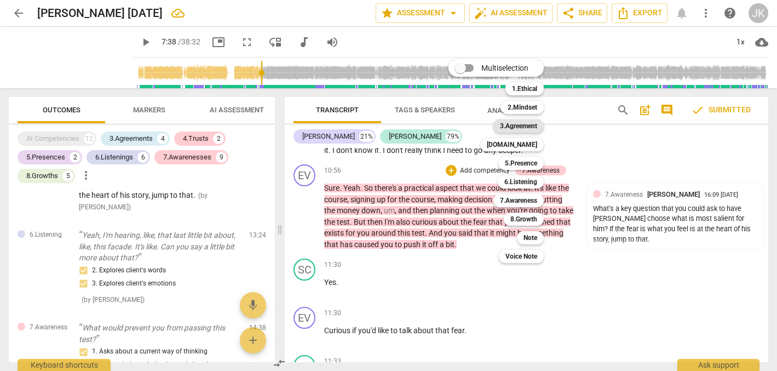
click at [524, 123] on b "3.Agreement" at bounding box center [518, 125] width 37 height 13
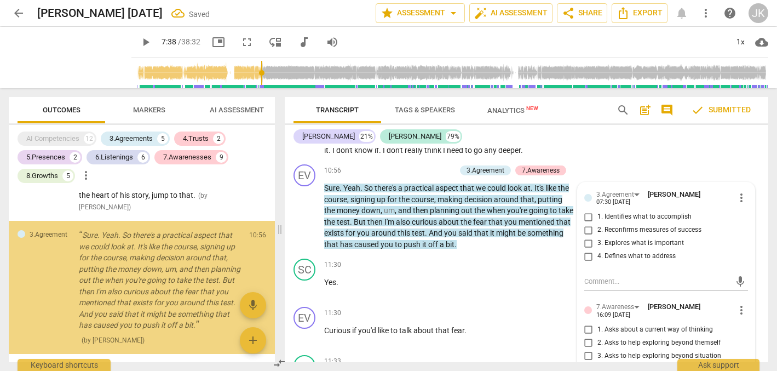
scroll to position [895, 0]
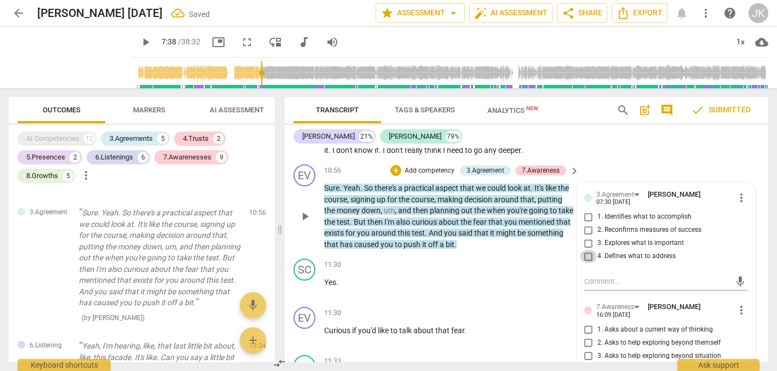
click at [587, 250] on input "4. Defines what to address" at bounding box center [589, 256] width 18 height 13
click at [586, 250] on input "4. Defines what to address" at bounding box center [589, 256] width 18 height 13
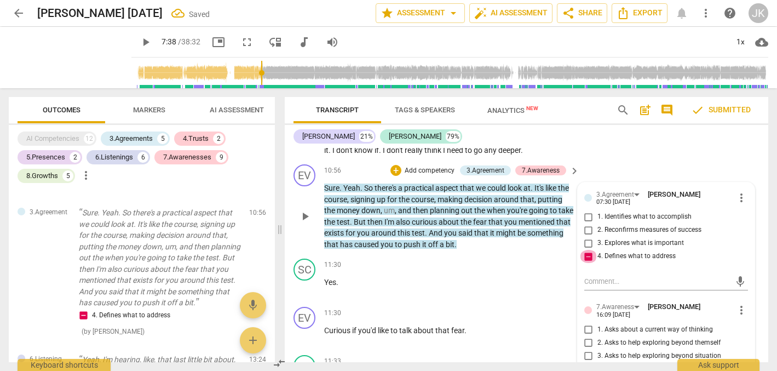
click at [585, 250] on input "4. Defines what to address" at bounding box center [589, 256] width 18 height 13
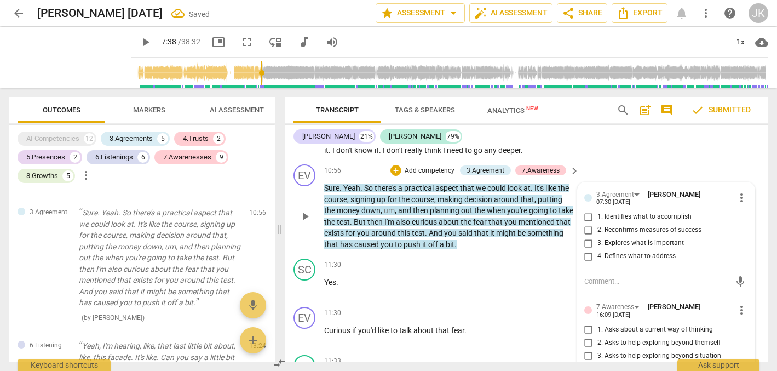
click at [585, 223] on input "2. Reconfirms measures of success" at bounding box center [589, 229] width 18 height 13
click at [587, 223] on input "2. Reconfirms measures of success" at bounding box center [589, 229] width 18 height 13
click at [588, 273] on div "mic" at bounding box center [666, 282] width 164 height 18
click at [586, 276] on textarea at bounding box center [657, 281] width 146 height 10
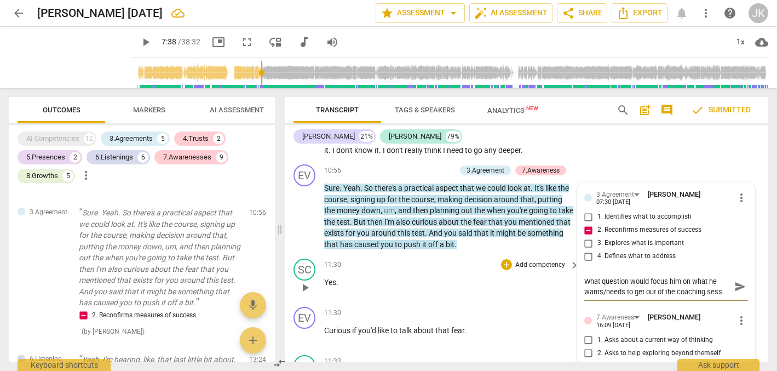
scroll to position [9, 0]
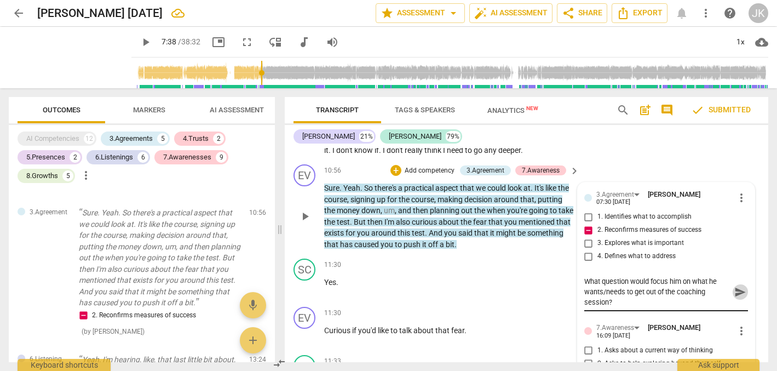
click at [735, 286] on span "send" at bounding box center [740, 292] width 12 height 12
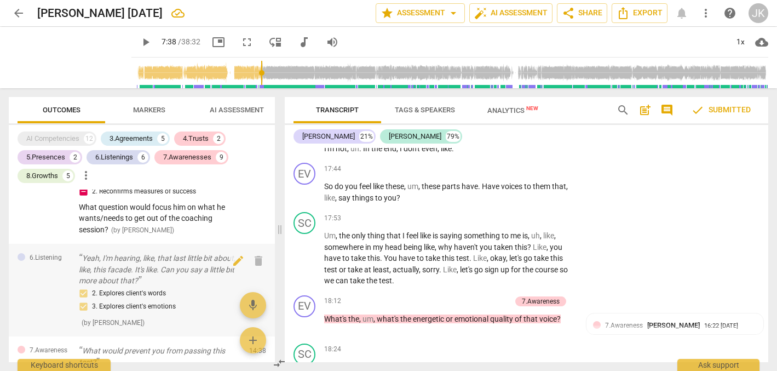
scroll to position [1024, 0]
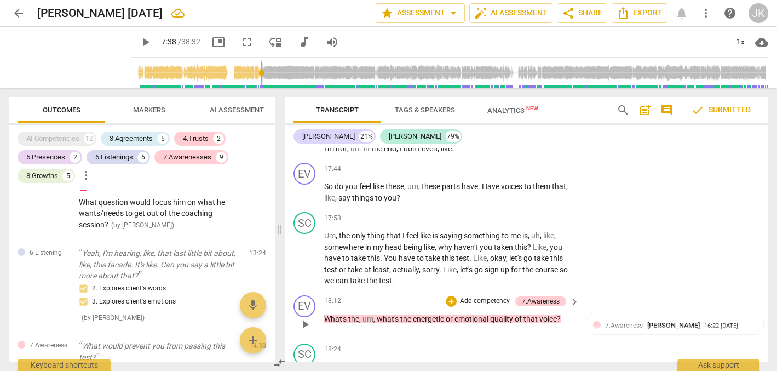
click at [332, 296] on span "18:12" at bounding box center [332, 300] width 17 height 9
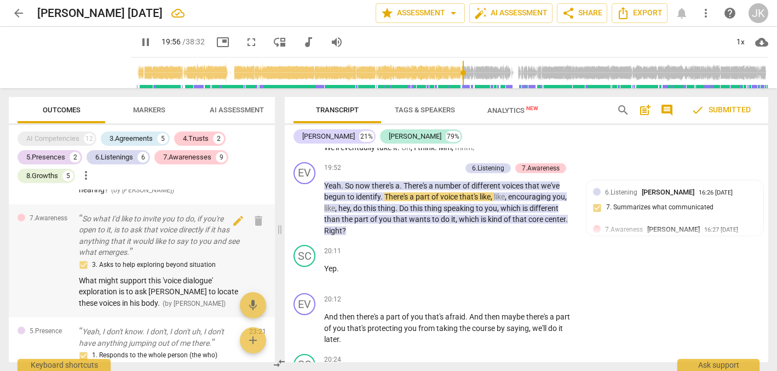
scroll to position [1775, 0]
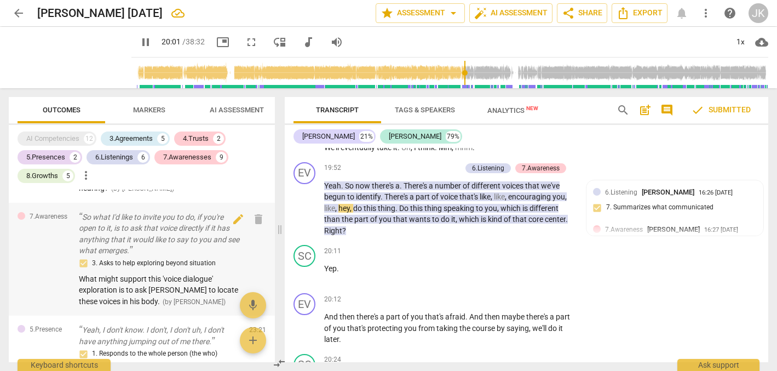
click at [81, 217] on p "So what I'd like to invite you to do, if you're open to it, is to ask that voic…" at bounding box center [159, 233] width 161 height 45
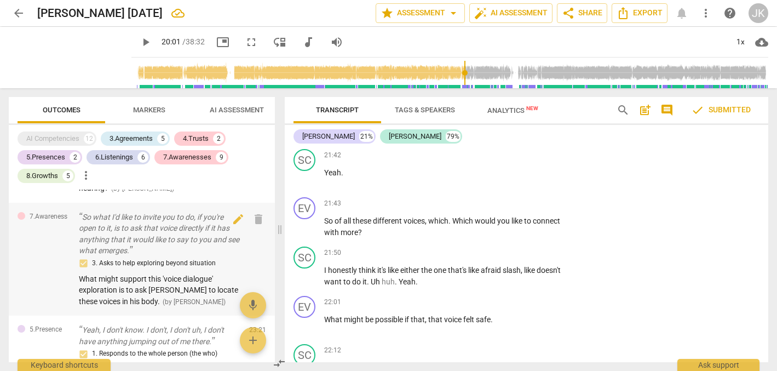
scroll to position [4455, 0]
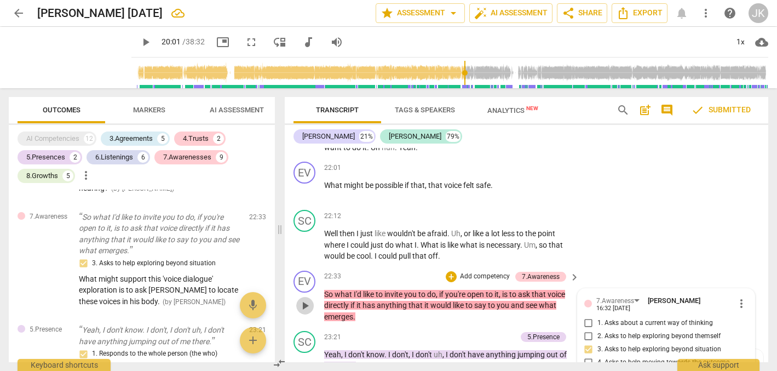
click at [304, 299] on span "play_arrow" at bounding box center [304, 305] width 13 height 13
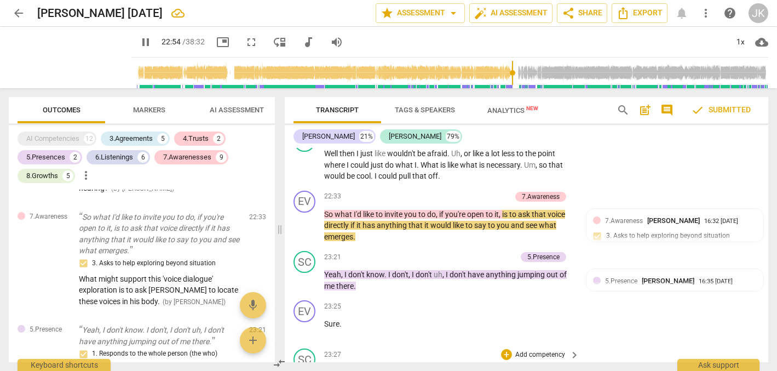
scroll to position [4534, 0]
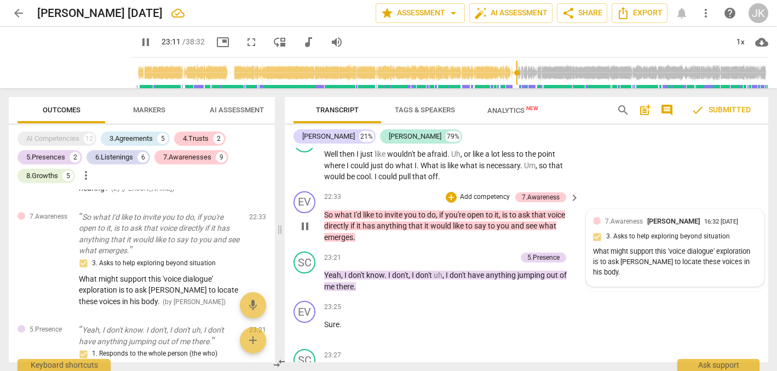
click at [744, 246] on div "What might support this 'voice dialogue' exploration is to ask [PERSON_NAME] to…" at bounding box center [675, 261] width 164 height 31
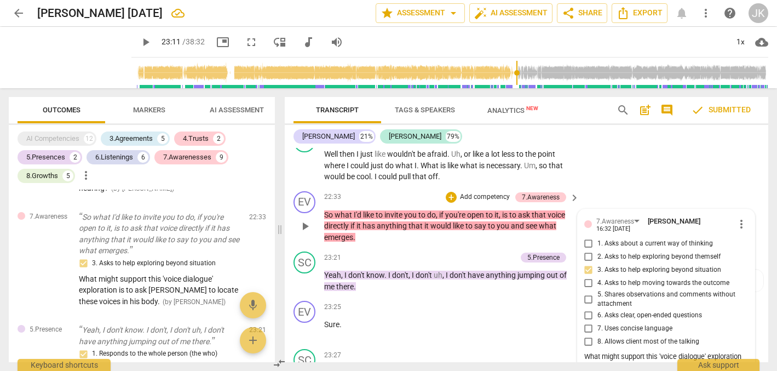
click at [736, 351] on div "What might support this 'voice dialogue' exploration is to ask [PERSON_NAME] to…" at bounding box center [666, 366] width 164 height 31
click at [735, 351] on div "What might support this 'voice dialogue' exploration is to ask [PERSON_NAME] to…" at bounding box center [666, 366] width 164 height 31
click at [580, 332] on div "7.Awareness Jane Kerschner 16:32 08-24-2025 more_vert 1. Asks about a current w…" at bounding box center [665, 312] width 177 height 206
click at [736, 351] on div "What might support this 'voice dialogue' exploration is to ask [PERSON_NAME] to…" at bounding box center [666, 366] width 164 height 31
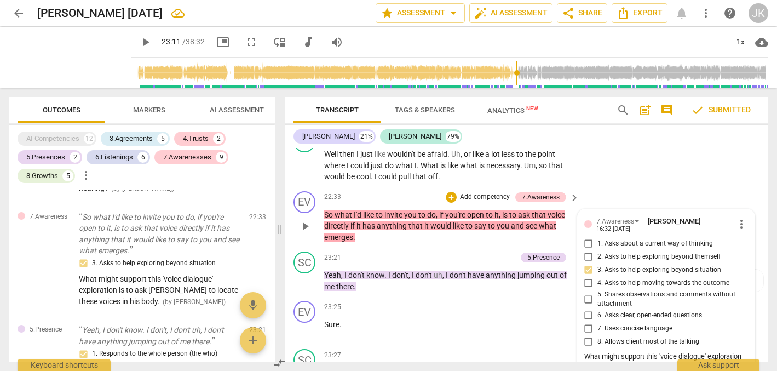
click at [736, 351] on div "What might support this 'voice dialogue' exploration is to ask [PERSON_NAME] to…" at bounding box center [666, 366] width 164 height 31
click at [524, 349] on div "23:27 + Add competency keyboard_arrow_right Um ." at bounding box center [452, 368] width 256 height 39
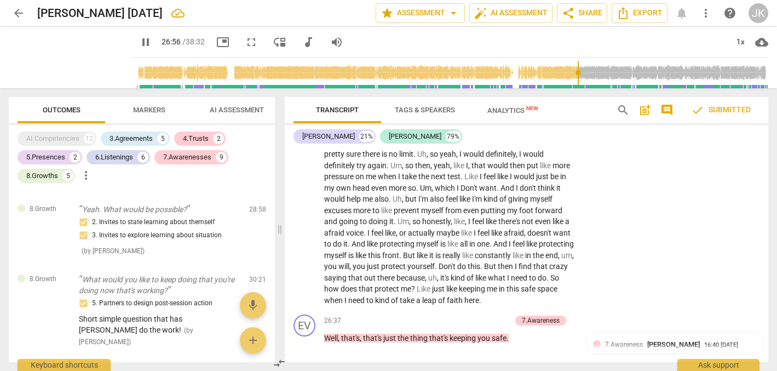
scroll to position [5618, 0]
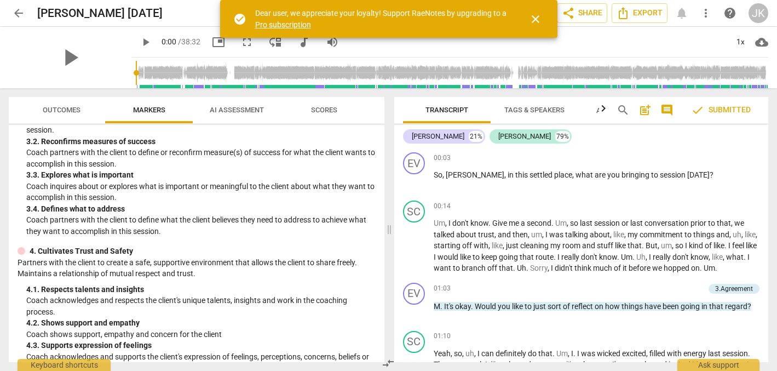
scroll to position [249, 0]
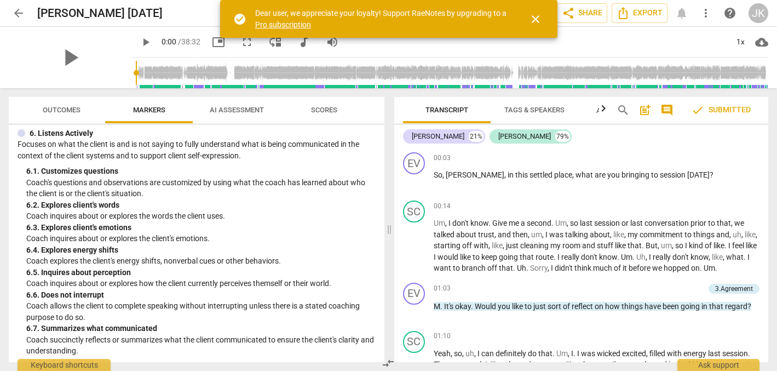
scroll to position [675, 0]
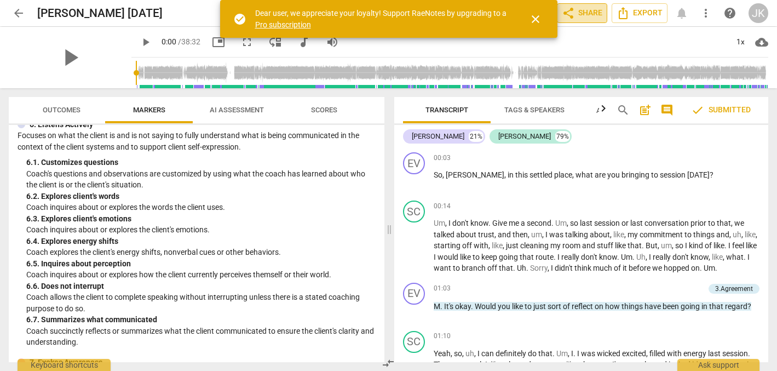
click at [576, 12] on span "share Share" at bounding box center [582, 13] width 41 height 13
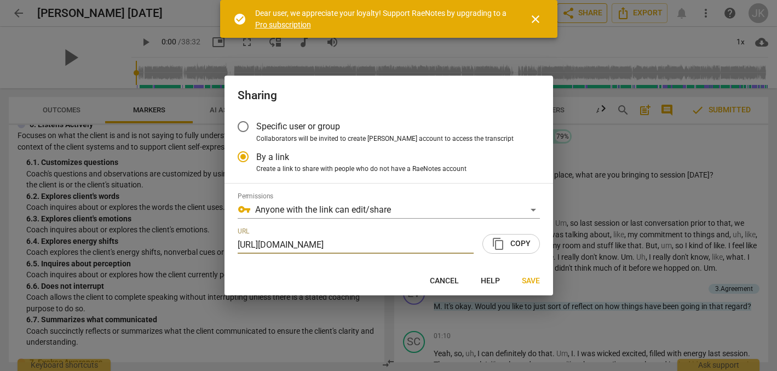
radio input "false"
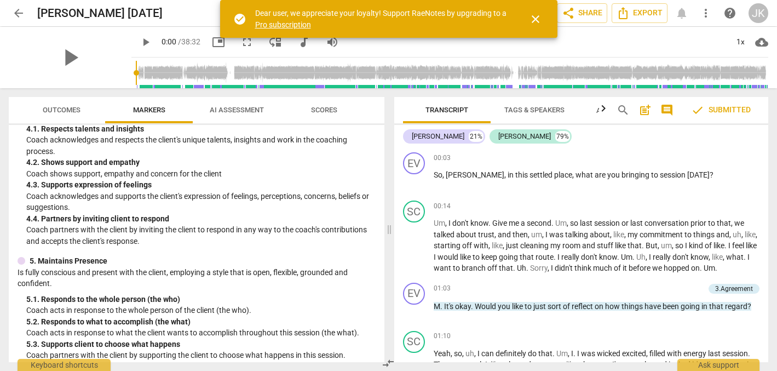
scroll to position [383, 0]
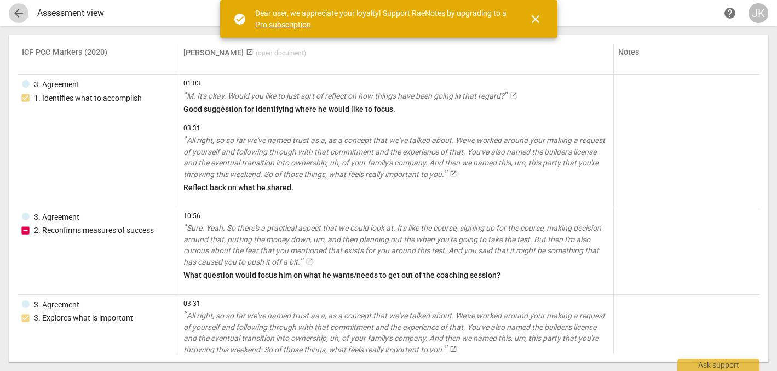
click at [22, 12] on span "arrow_back" at bounding box center [18, 13] width 13 height 13
click at [16, 14] on span "arrow_back" at bounding box center [18, 13] width 13 height 13
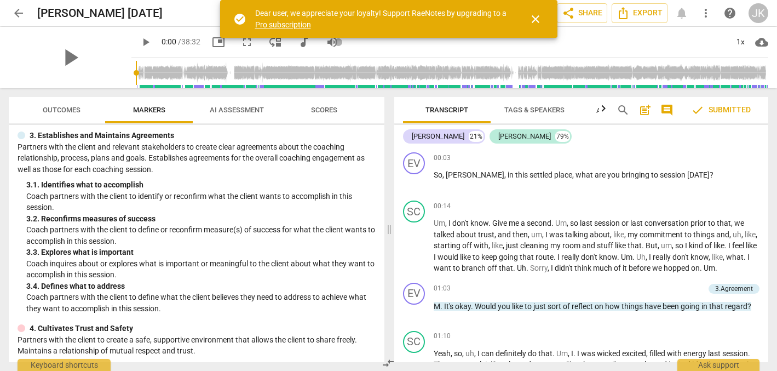
scroll to position [147, 0]
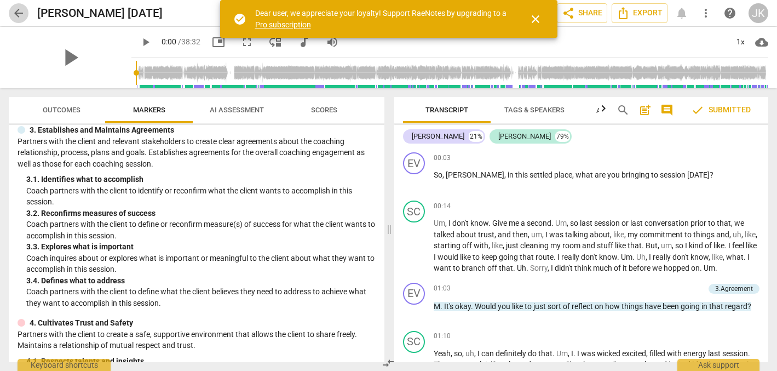
click at [18, 14] on span "arrow_back" at bounding box center [18, 13] width 13 height 13
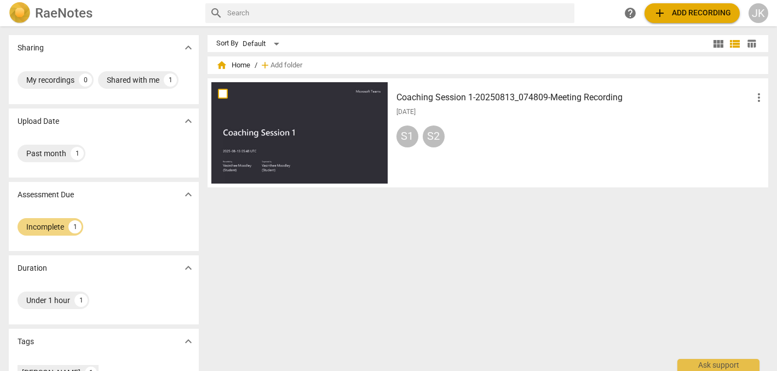
scroll to position [102, 0]
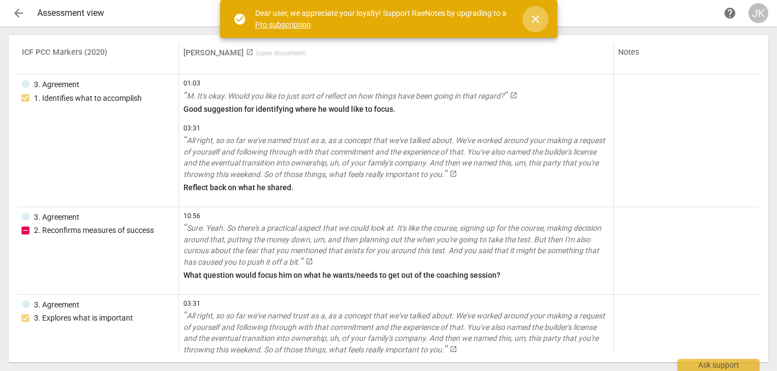
click at [536, 14] on span "close" at bounding box center [535, 19] width 13 height 13
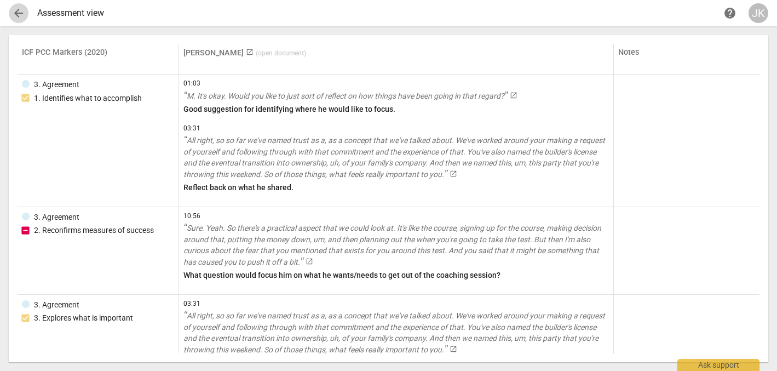
click at [14, 11] on span "arrow_back" at bounding box center [18, 13] width 13 height 13
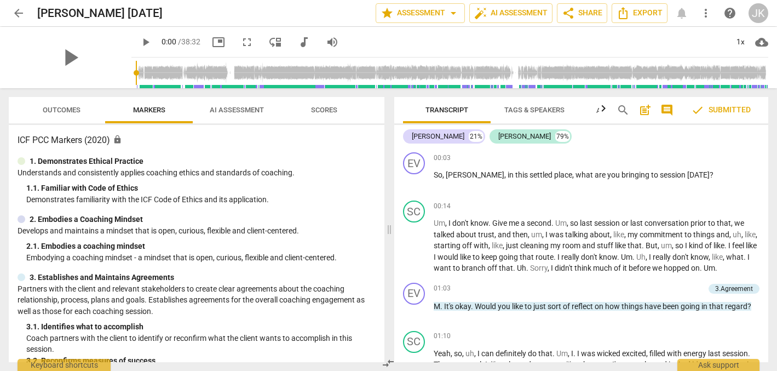
click at [732, 106] on span "check Submitted" at bounding box center [721, 109] width 60 height 13
click at [67, 106] on span "Outcomes" at bounding box center [62, 110] width 38 height 8
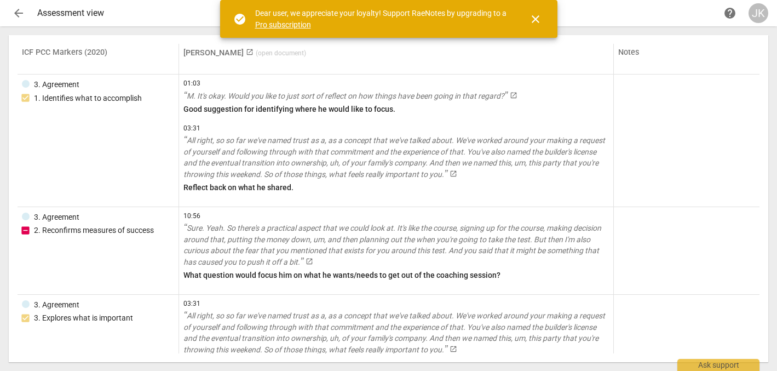
click at [15, 12] on span "arrow_back" at bounding box center [18, 13] width 13 height 13
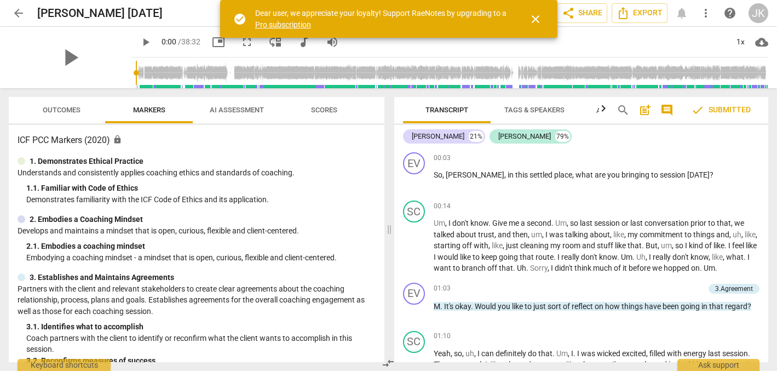
click at [59, 109] on span "Outcomes" at bounding box center [62, 110] width 38 height 8
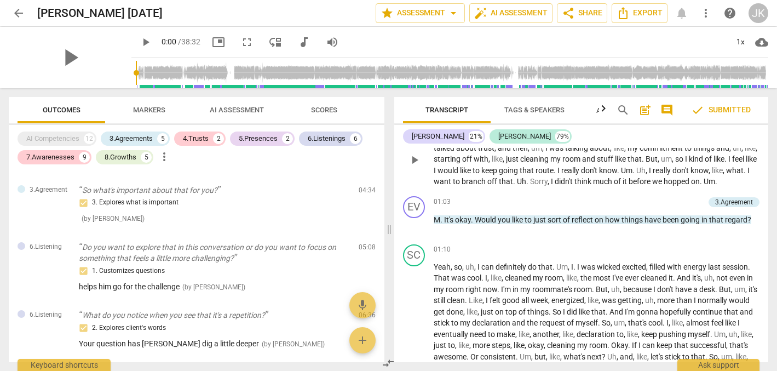
scroll to position [87, 0]
click at [83, 241] on p "Do you want to explore that in this conversation or do you want to focus on som…" at bounding box center [214, 252] width 271 height 22
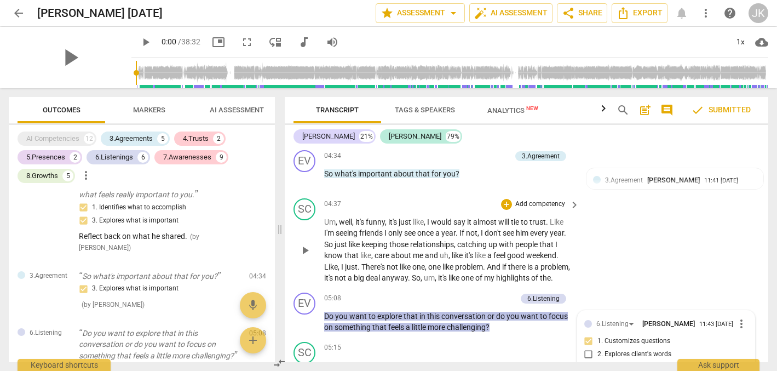
scroll to position [765, 0]
click at [304, 245] on span "play_arrow" at bounding box center [304, 251] width 13 height 13
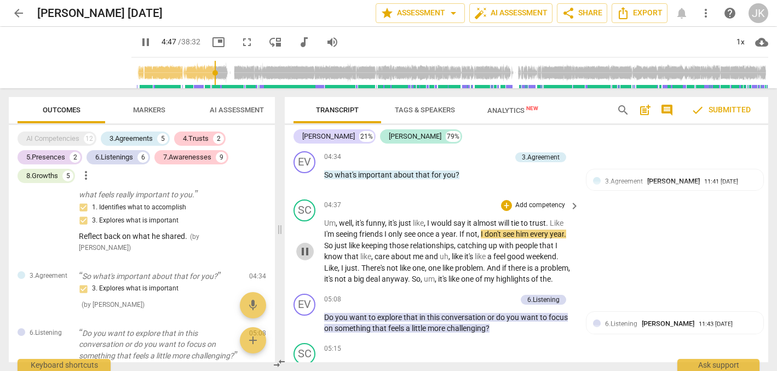
click at [305, 245] on span "pause" at bounding box center [304, 251] width 13 height 13
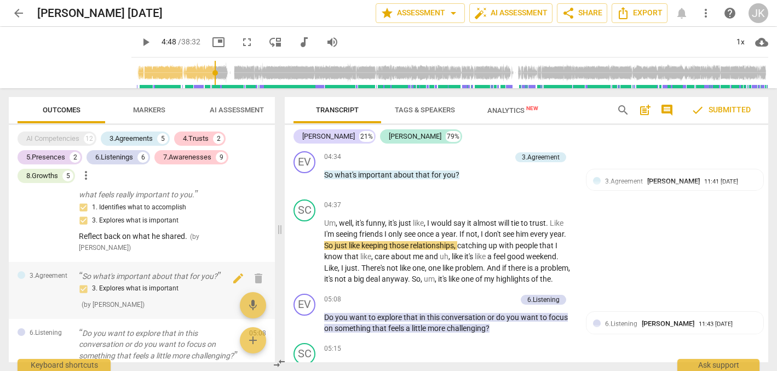
click at [83, 279] on p "So what's important about that for you?" at bounding box center [159, 275] width 161 height 11
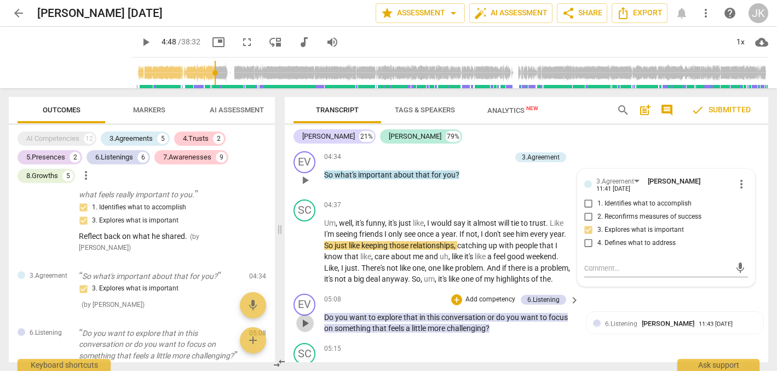
click at [306, 316] on span "play_arrow" at bounding box center [304, 322] width 13 height 13
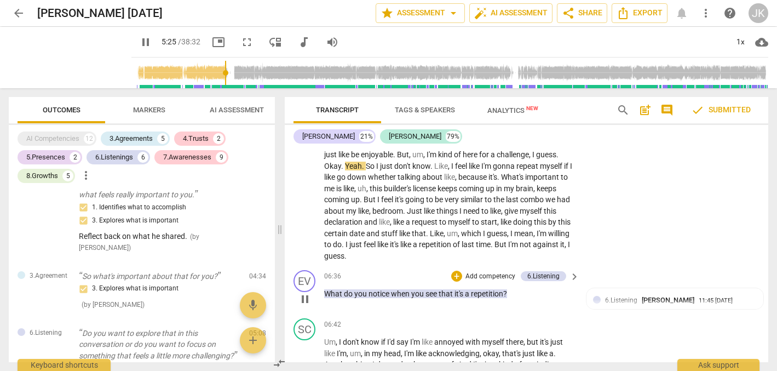
scroll to position [989, 0]
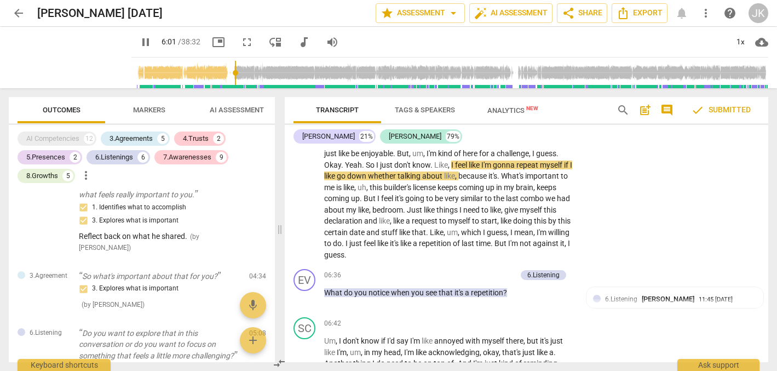
click at [139, 39] on span "pause" at bounding box center [145, 42] width 13 height 13
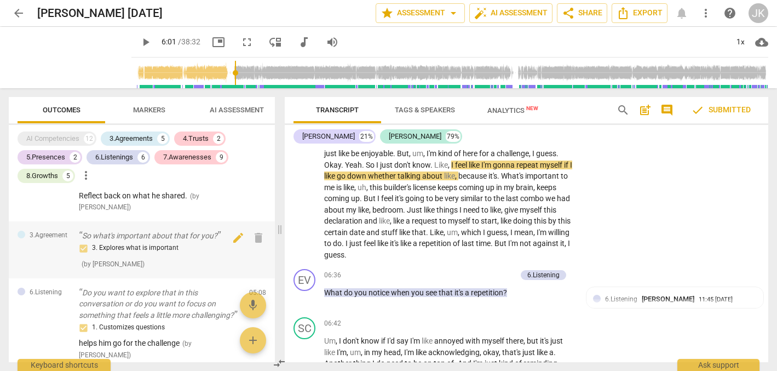
scroll to position [305, 0]
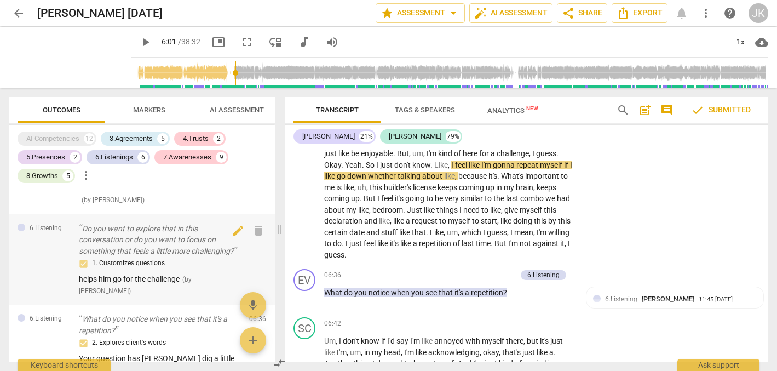
click at [107, 232] on p "Do you want to explore that in this conversation or do you want to focus on som…" at bounding box center [159, 240] width 161 height 34
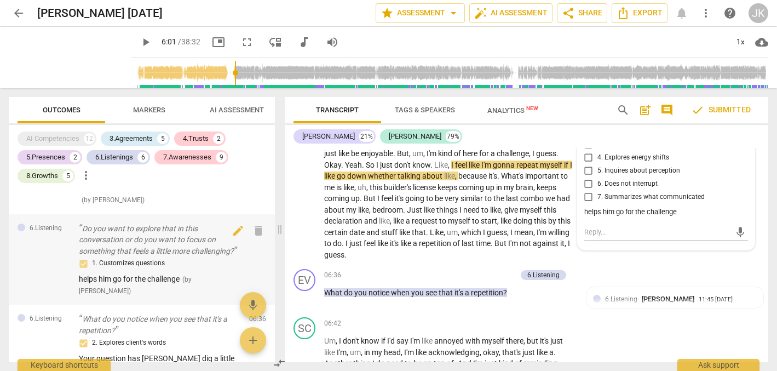
click at [85, 231] on p "Do you want to explore that in this conversation or do you want to focus on som…" at bounding box center [159, 240] width 161 height 34
click at [83, 230] on p "Do you want to explore that in this conversation or do you want to focus on som…" at bounding box center [159, 240] width 161 height 34
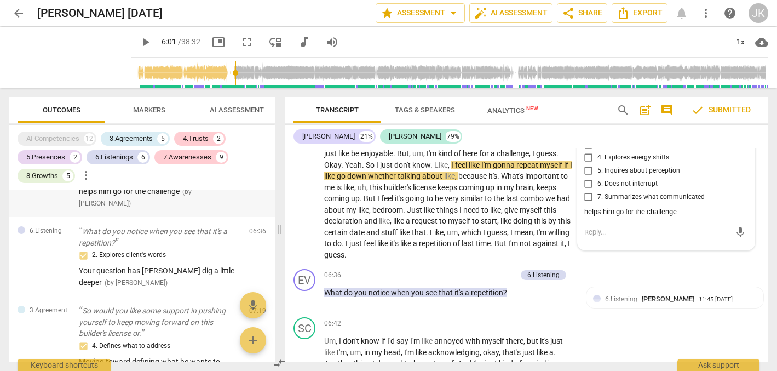
scroll to position [396, 0]
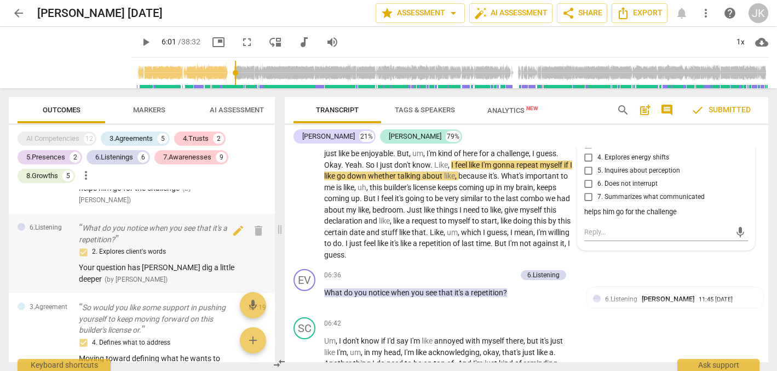
click at [21, 230] on div at bounding box center [22, 227] width 8 height 8
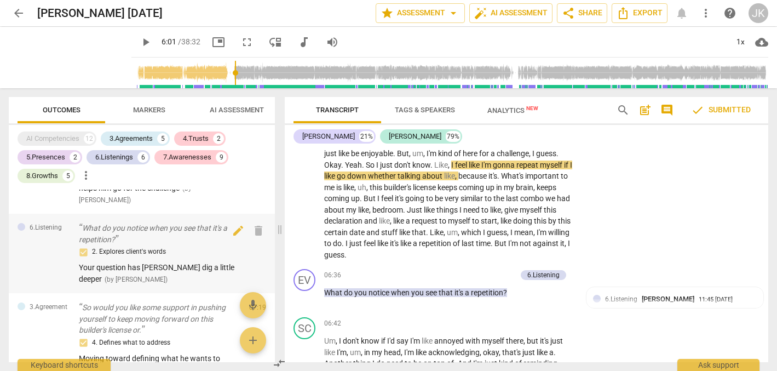
click at [198, 243] on p "What do you notice when you see that it's a repetition?" at bounding box center [159, 233] width 161 height 22
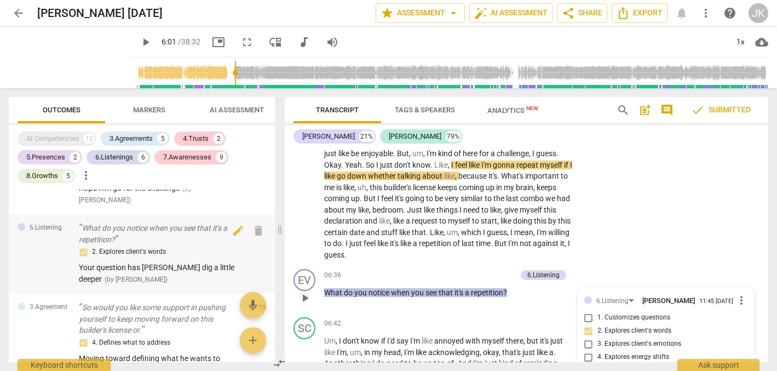
click at [192, 240] on p "What do you notice when you see that it's a repetition?" at bounding box center [159, 233] width 161 height 22
click at [250, 270] on div "6.Listening What do you notice when you see that it's a repetition? 2. Explores…" at bounding box center [142, 252] width 266 height 79
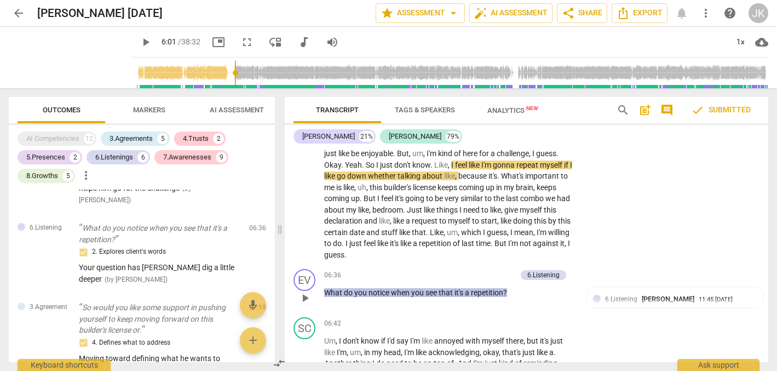
click at [74, 109] on span "Outcomes" at bounding box center [62, 110] width 38 height 8
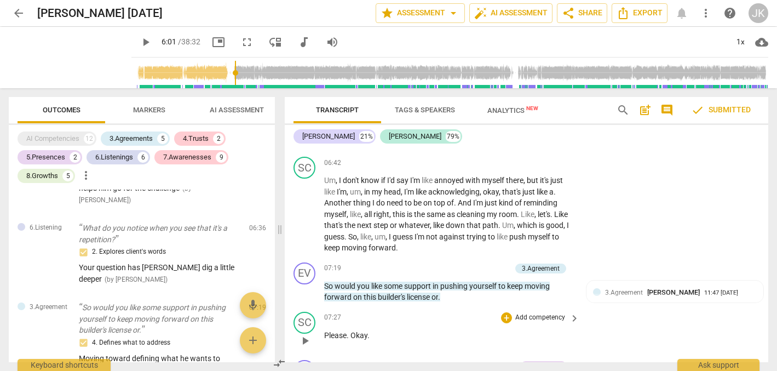
scroll to position [1146, 0]
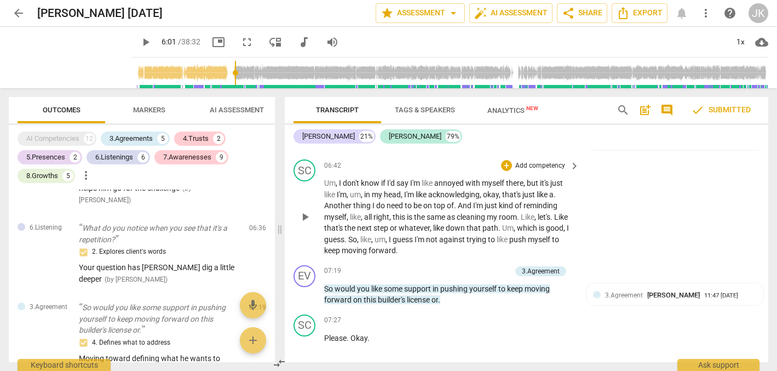
click at [305, 210] on span "play_arrow" at bounding box center [304, 216] width 13 height 13
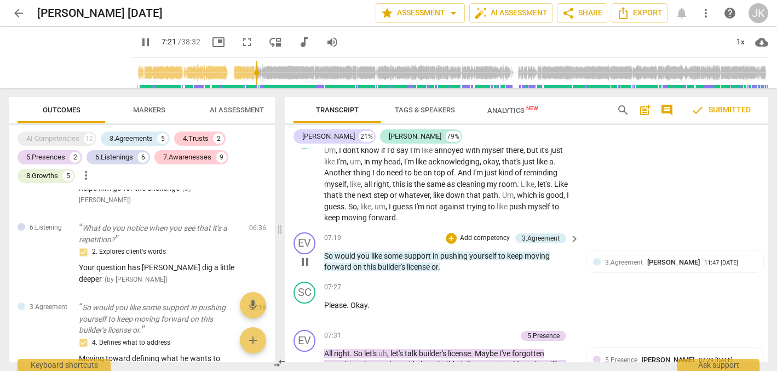
scroll to position [1187, 0]
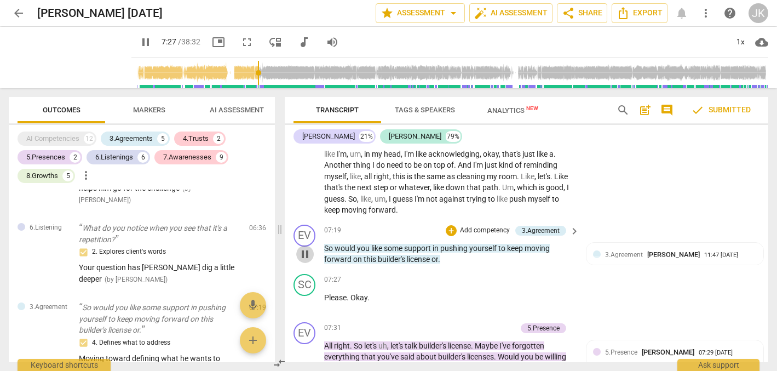
click at [303, 247] on span "pause" at bounding box center [304, 253] width 13 height 13
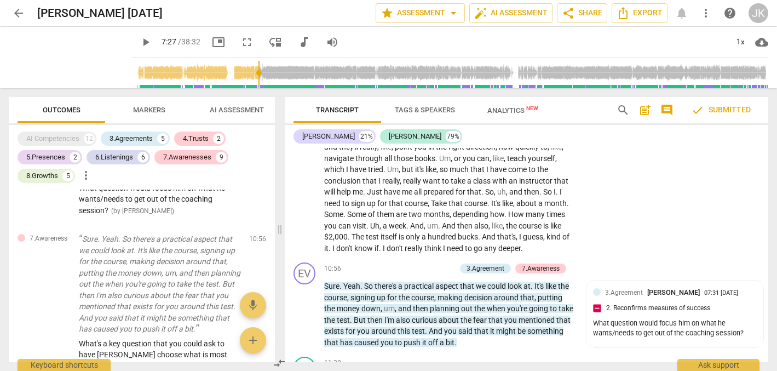
scroll to position [1724, 0]
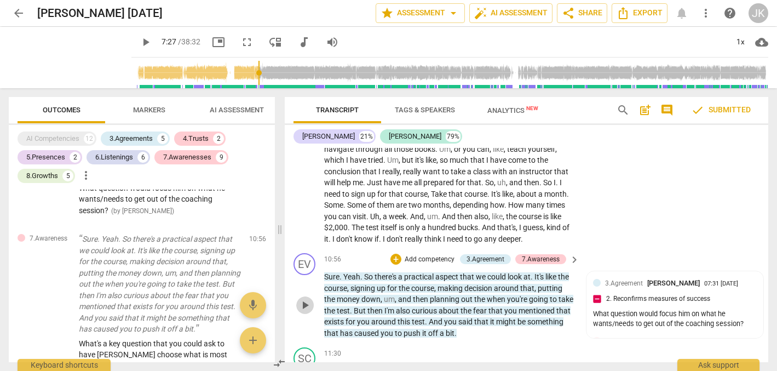
click at [304, 298] on span "play_arrow" at bounding box center [304, 304] width 13 height 13
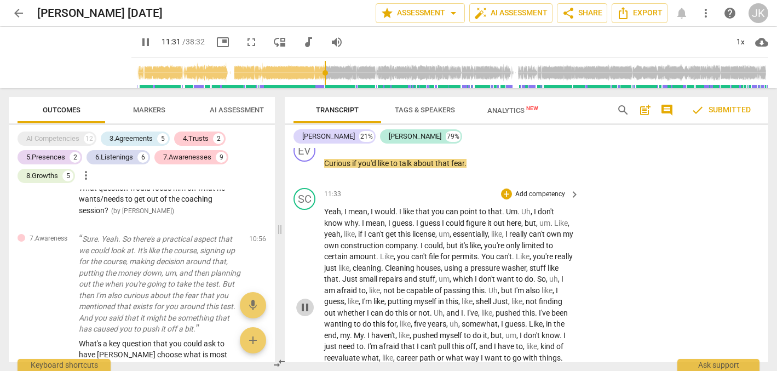
click at [304, 301] on span "pause" at bounding box center [304, 307] width 13 height 13
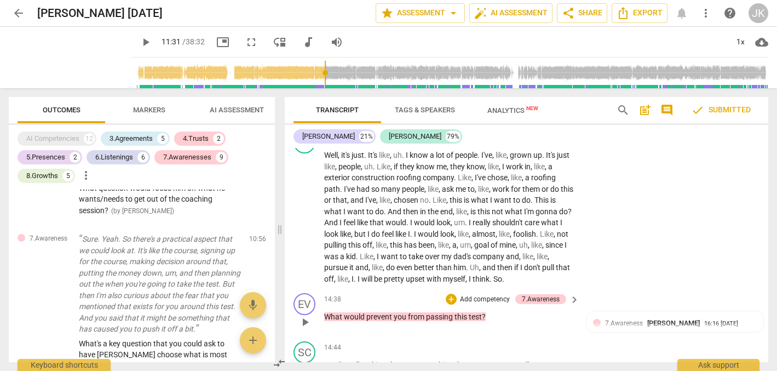
scroll to position [2314, 0]
click at [377, 252] on span "," at bounding box center [374, 256] width 3 height 9
click at [304, 211] on span "play_arrow" at bounding box center [304, 217] width 13 height 13
click at [418, 230] on span "I" at bounding box center [416, 234] width 4 height 9
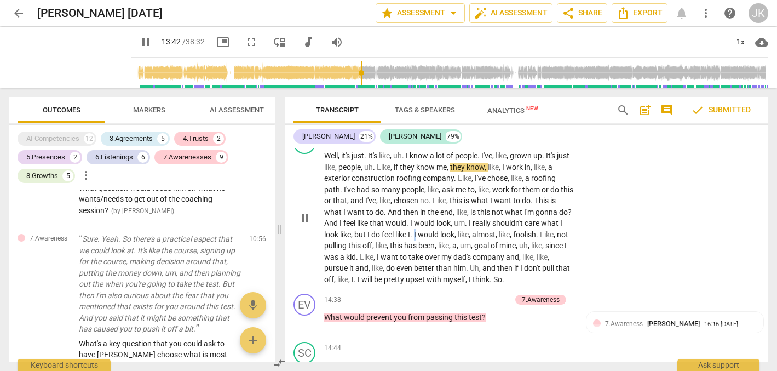
click at [418, 230] on span "I" at bounding box center [416, 234] width 4 height 9
click at [307, 316] on span "pause" at bounding box center [304, 322] width 13 height 13
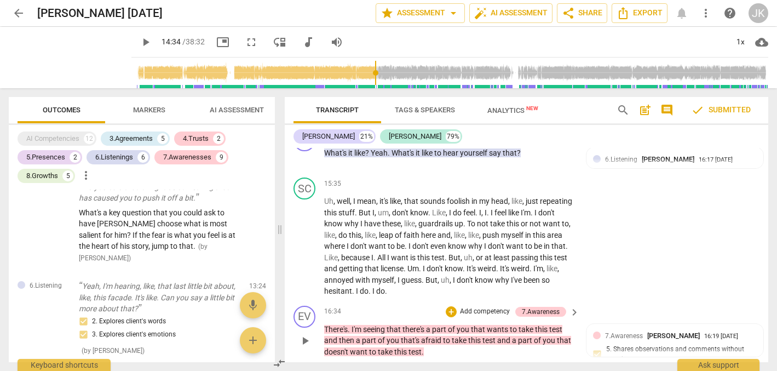
scroll to position [2717, 0]
click at [304, 335] on span "play_arrow" at bounding box center [304, 341] width 13 height 13
click at [303, 335] on span "pause" at bounding box center [304, 341] width 13 height 13
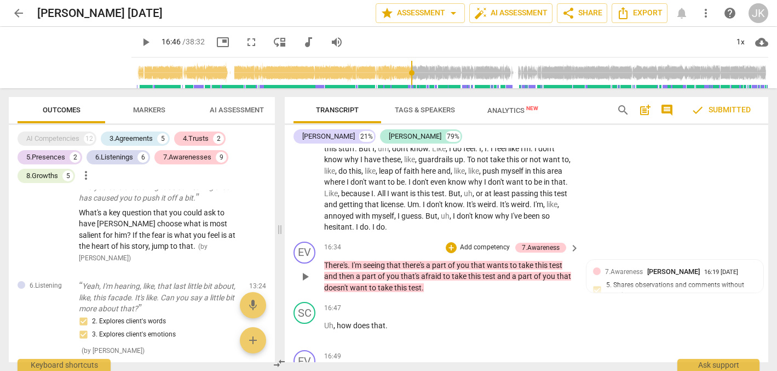
scroll to position [2787, 0]
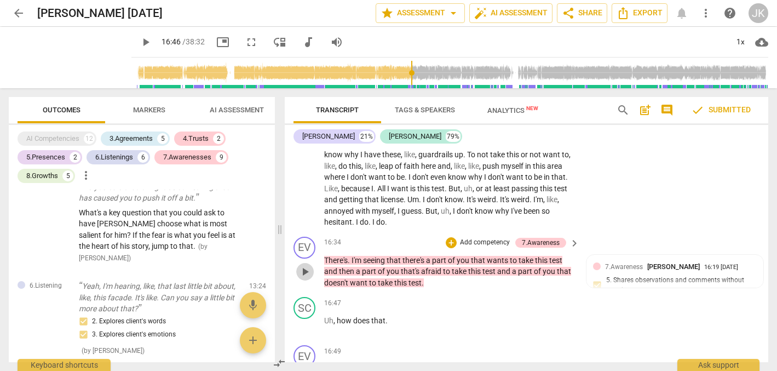
click at [306, 265] on span "play_arrow" at bounding box center [304, 271] width 13 height 13
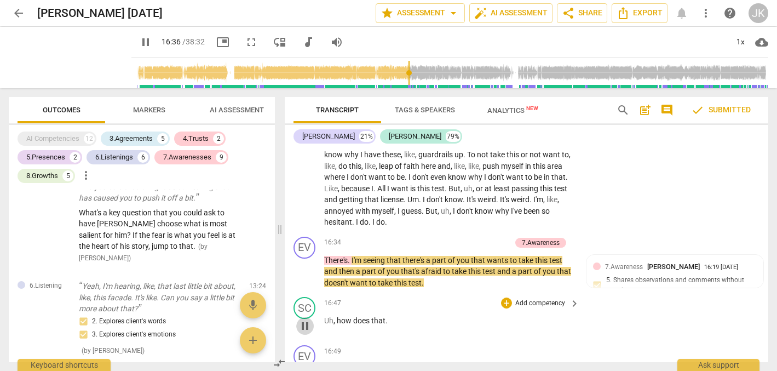
click at [302, 319] on span "pause" at bounding box center [304, 325] width 13 height 13
click at [302, 319] on span "play_arrow" at bounding box center [304, 325] width 13 height 13
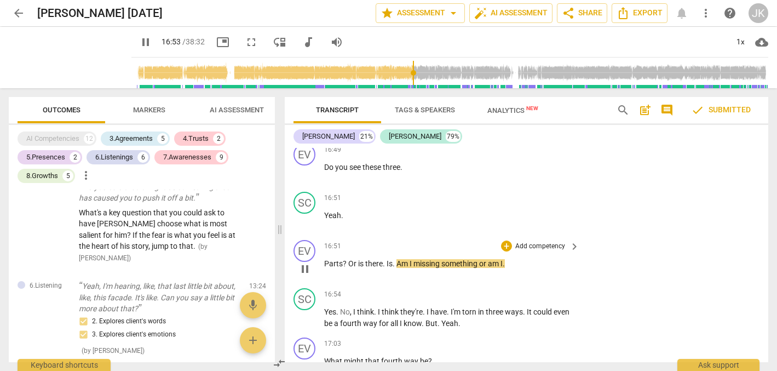
scroll to position [2990, 0]
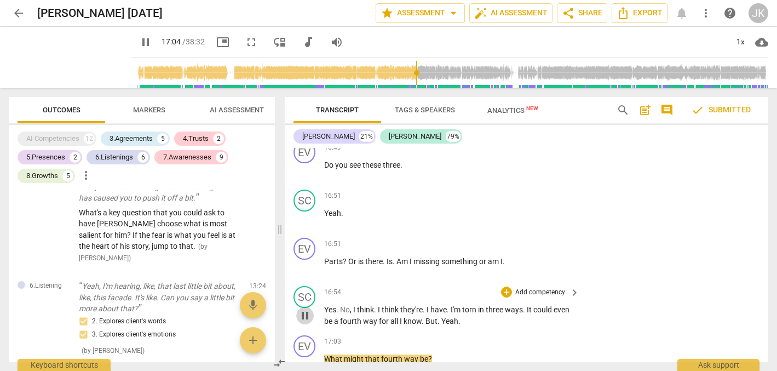
click at [304, 309] on span "pause" at bounding box center [304, 315] width 13 height 13
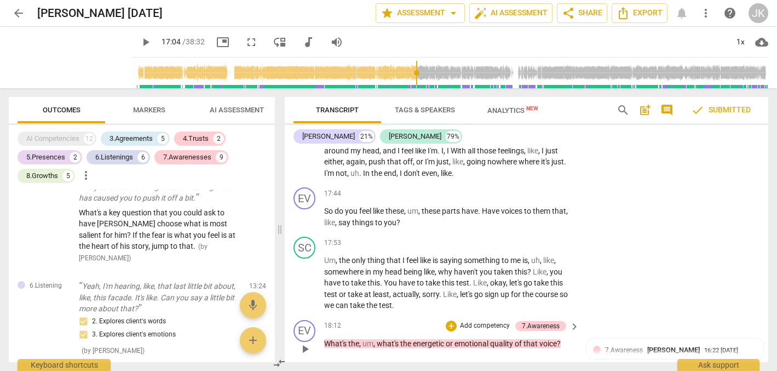
scroll to position [3377, 0]
click at [304, 343] on span "play_arrow" at bounding box center [304, 349] width 13 height 13
click at [305, 343] on span "pause" at bounding box center [304, 349] width 13 height 13
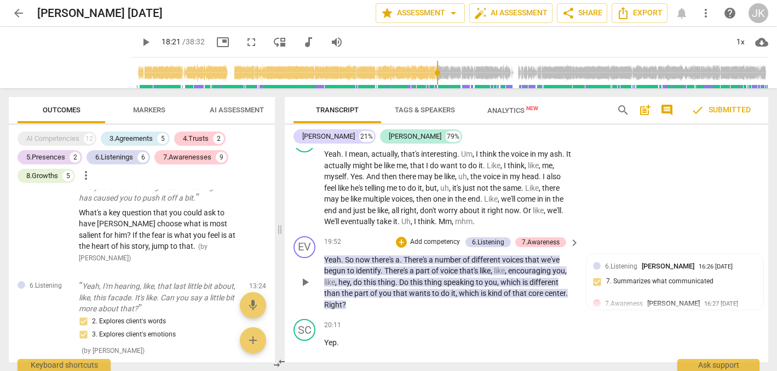
scroll to position [3750, 0]
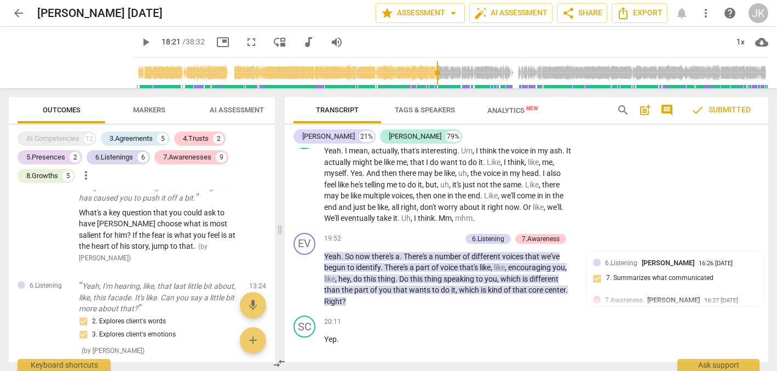
type input "1101"
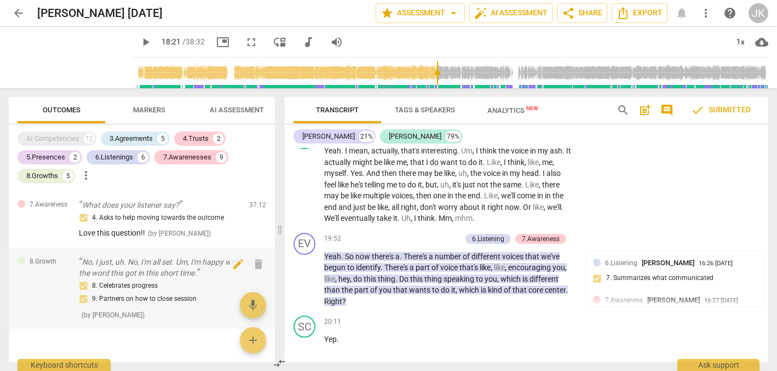
scroll to position [0, 0]
